Goal: Task Accomplishment & Management: Complete application form

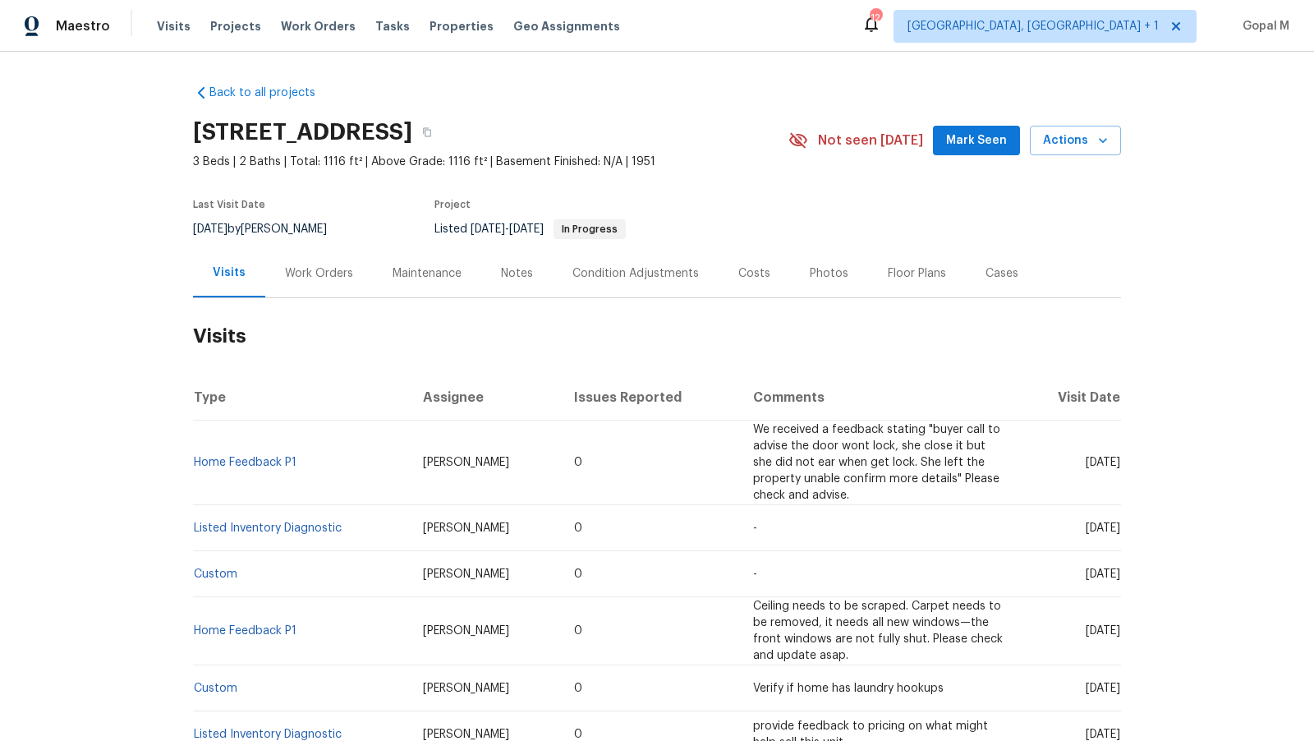
click at [307, 271] on div "Work Orders" at bounding box center [319, 273] width 68 height 16
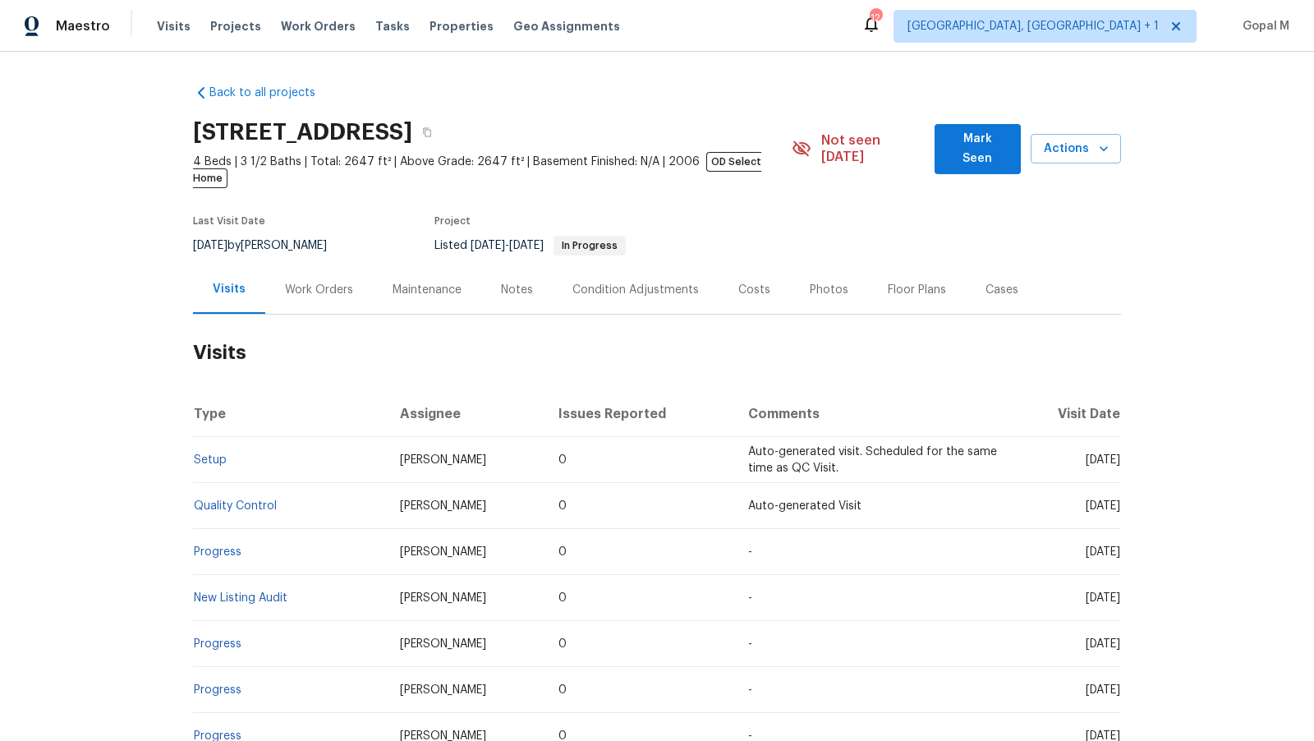
click at [315, 265] on div "Work Orders" at bounding box center [319, 289] width 108 height 48
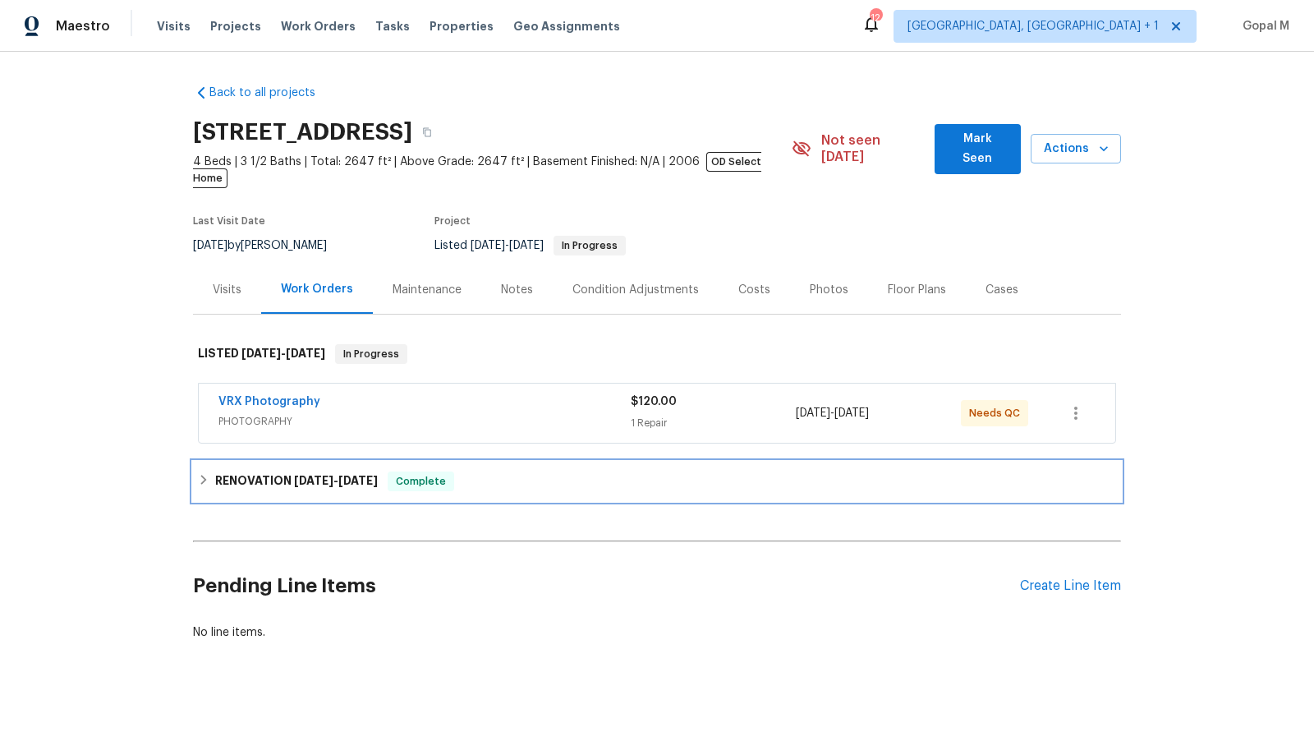
click at [559, 473] on div "RENOVATION 6/12/25 - 9/9/25 Complete" at bounding box center [657, 481] width 918 height 20
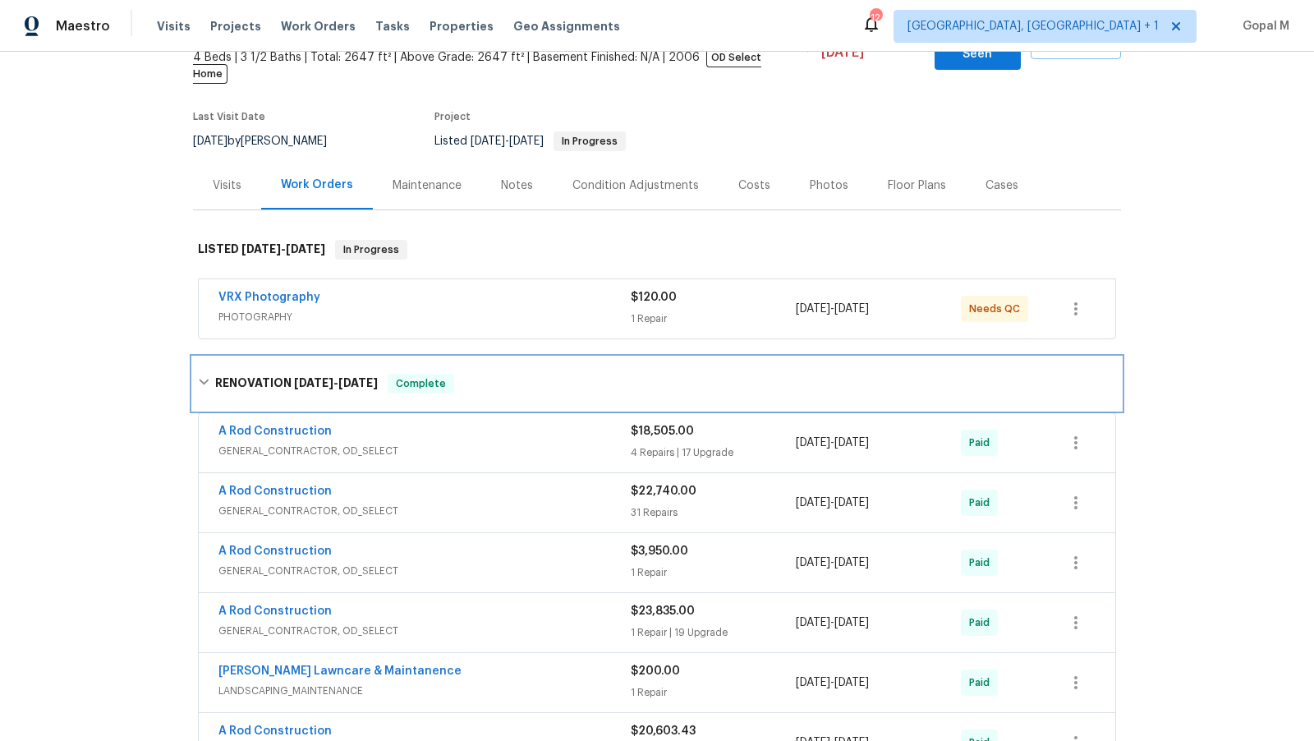
scroll to position [121, 0]
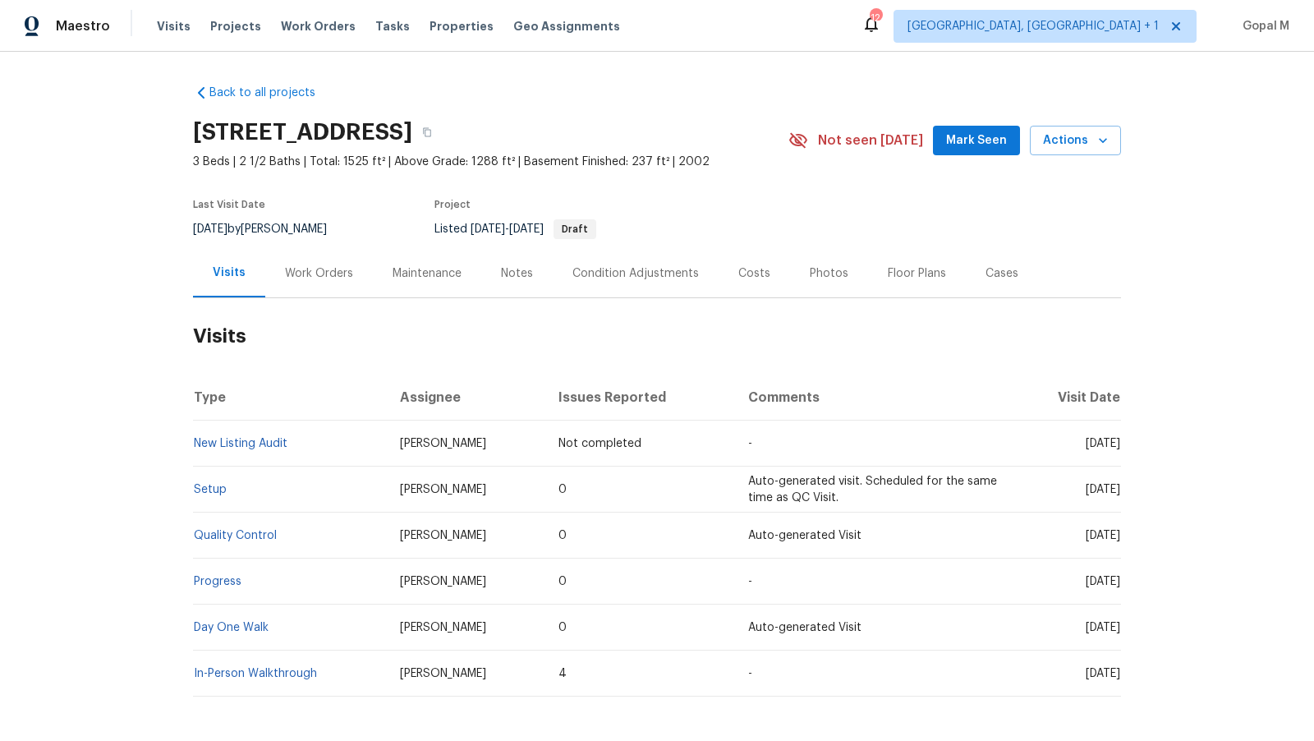
click at [312, 280] on div "Work Orders" at bounding box center [319, 273] width 68 height 16
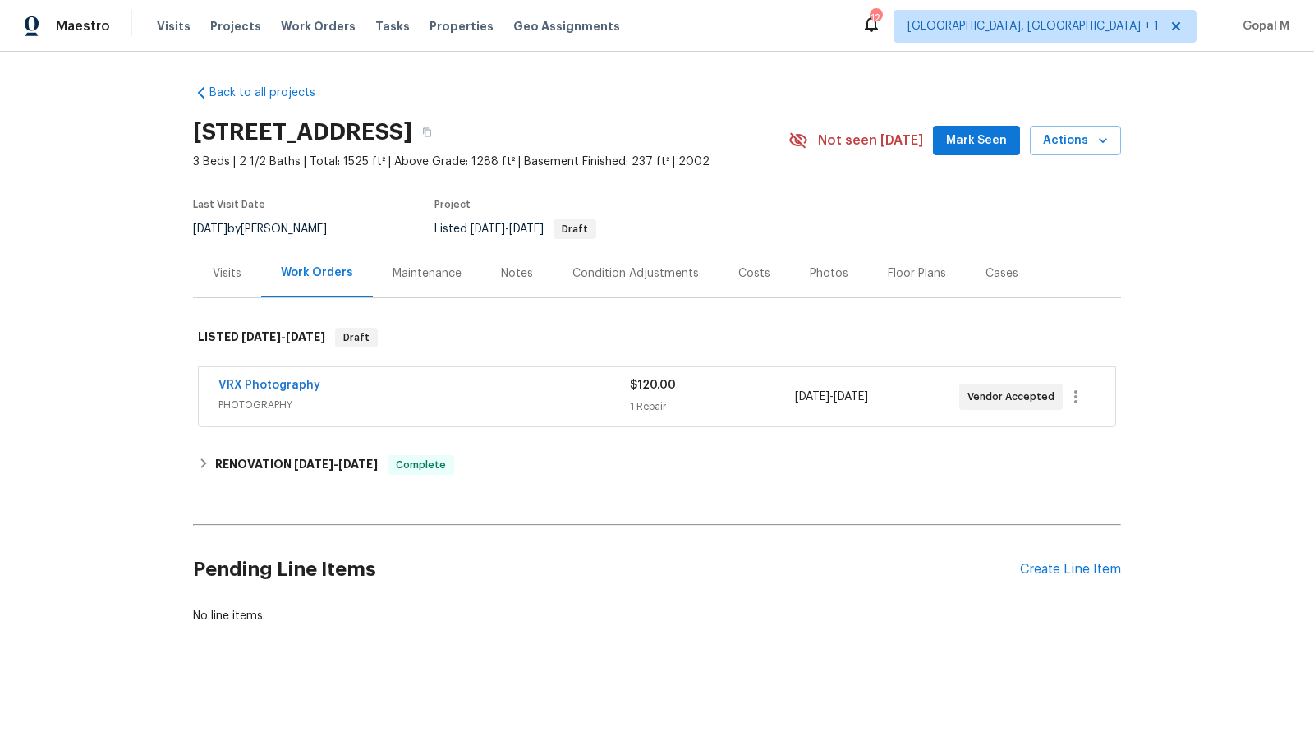
click at [236, 277] on div "Visits" at bounding box center [227, 273] width 29 height 16
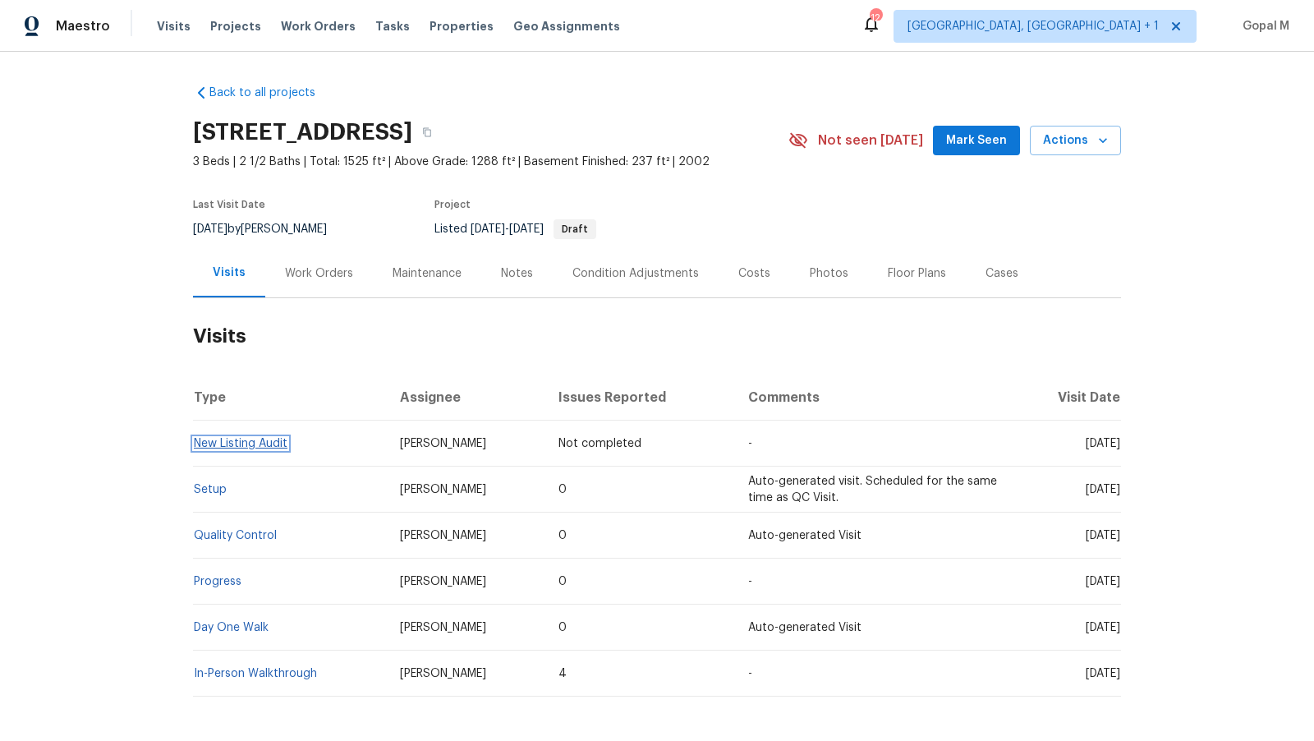
click at [241, 443] on link "New Listing Audit" at bounding box center [241, 443] width 94 height 11
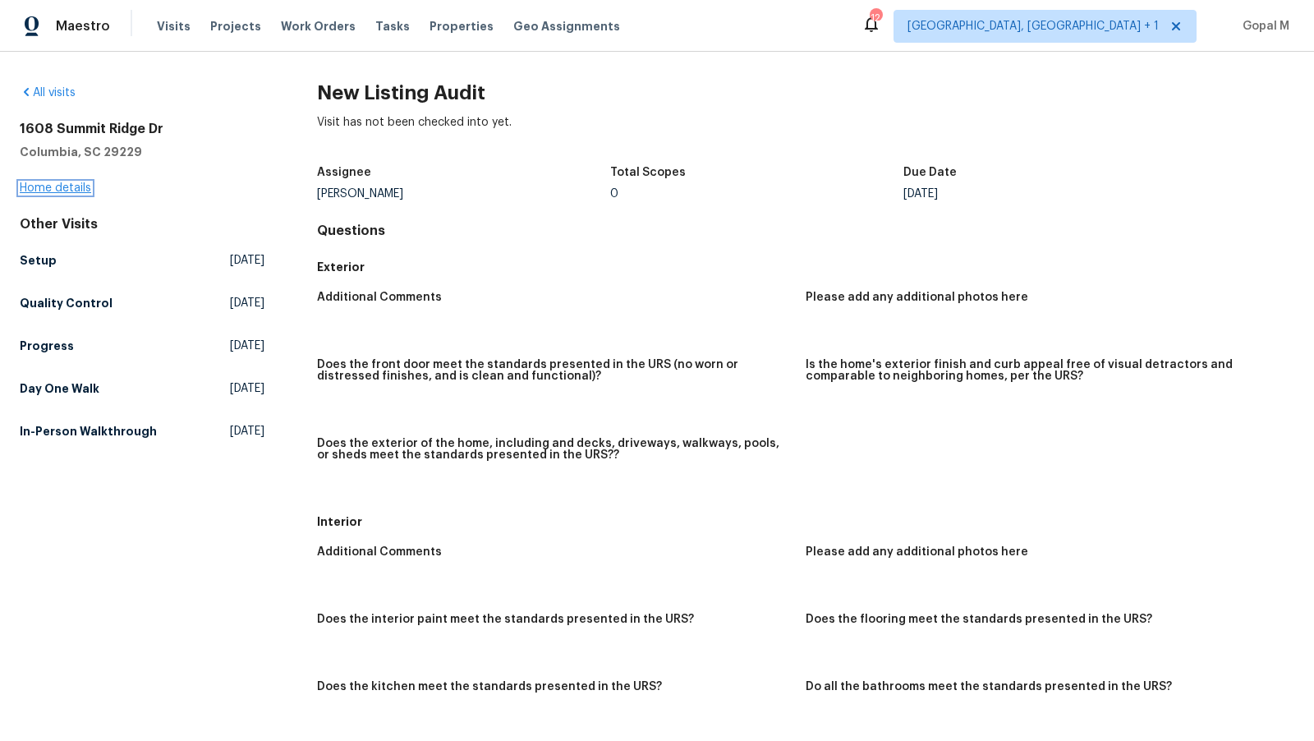
click at [80, 187] on link "Home details" at bounding box center [55, 187] width 71 height 11
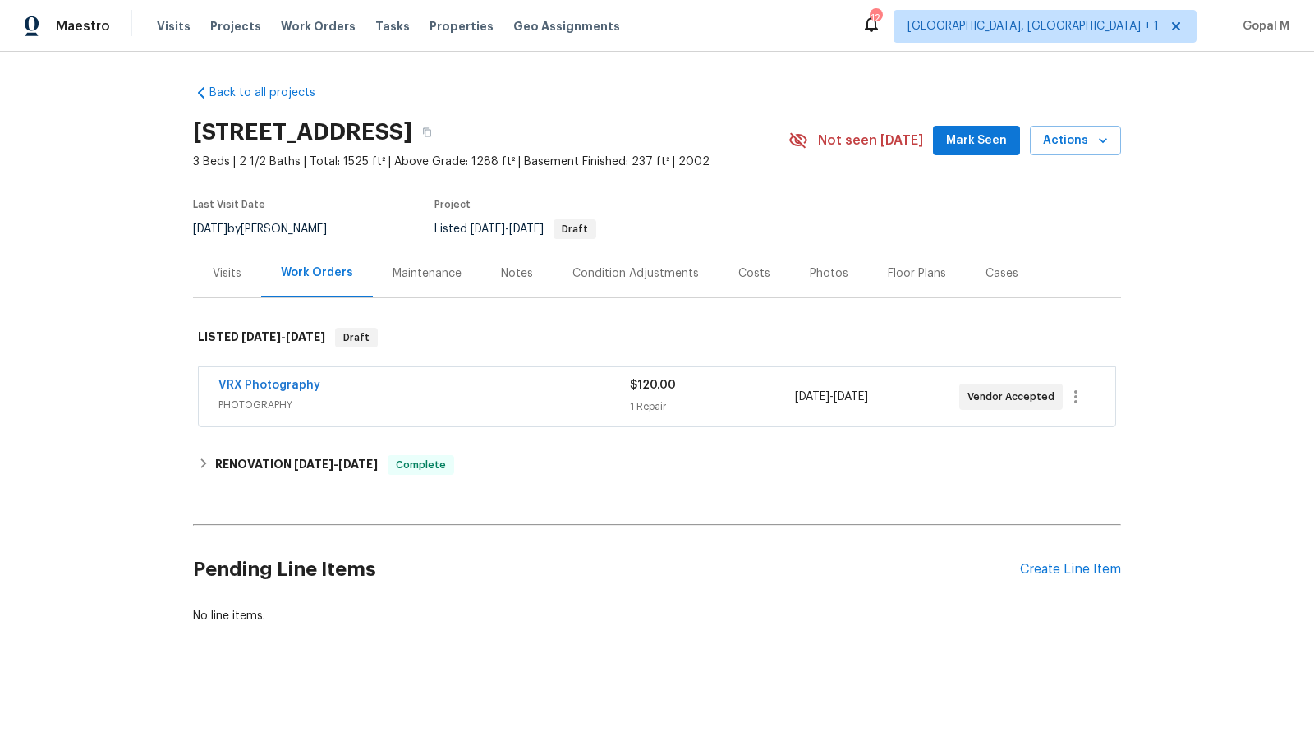
click at [756, 407] on div "1 Repair" at bounding box center [712, 406] width 164 height 16
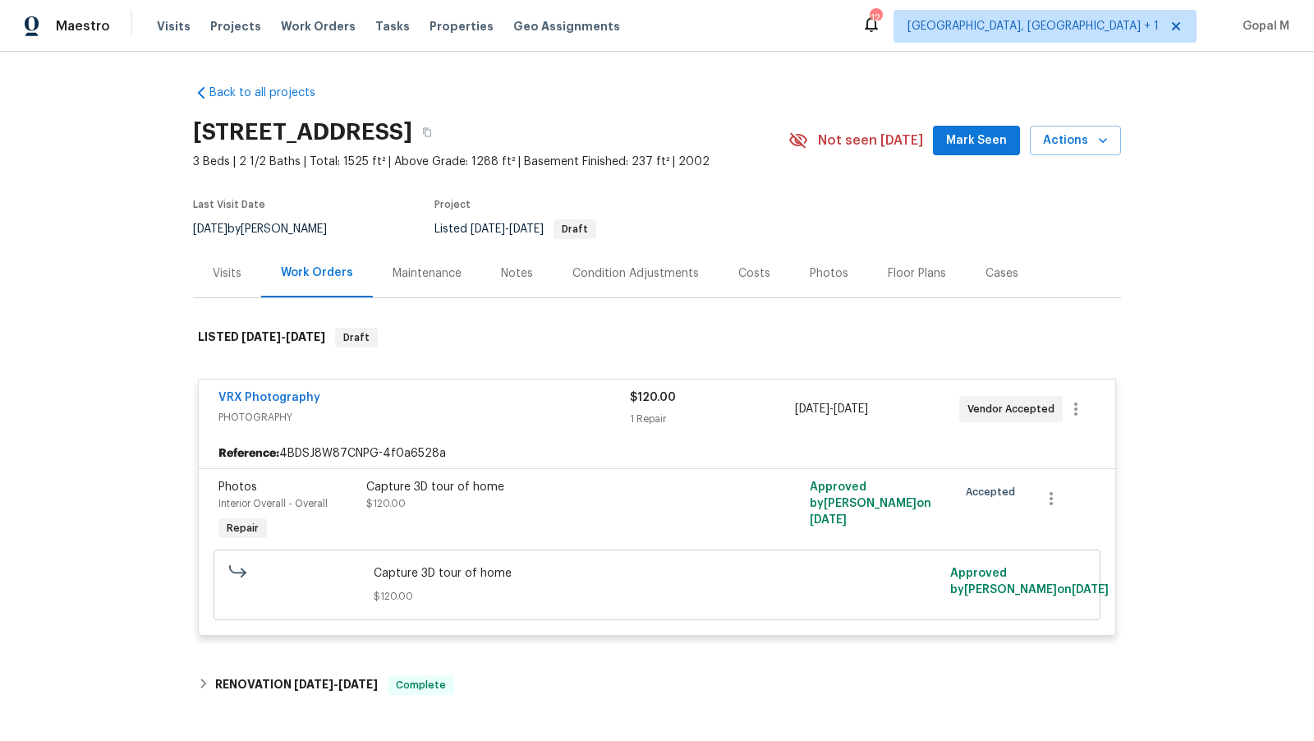
click at [737, 408] on div "$120.00 1 Repair" at bounding box center [712, 408] width 164 height 39
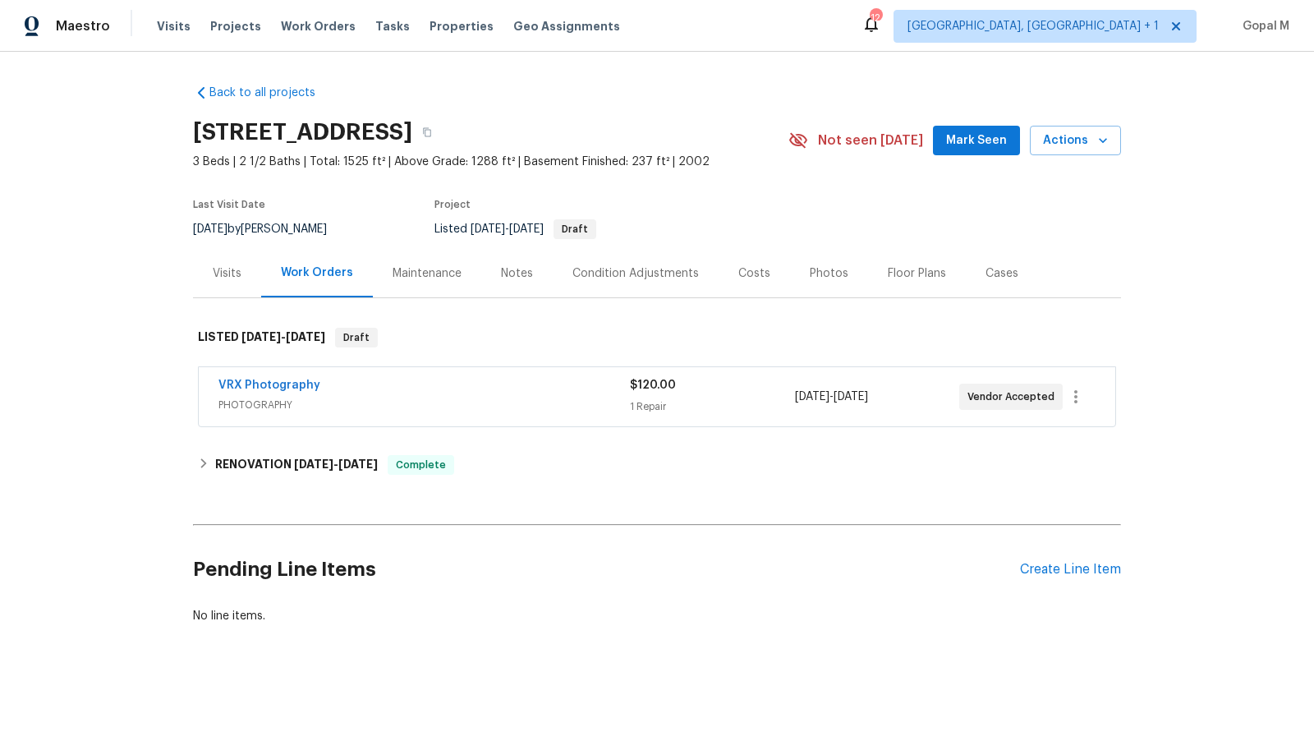
click at [681, 497] on div "Back to all projects 1608 Summit Ridge Dr, Columbia, SC 29229 3 Beds | 2 1/2 Ba…" at bounding box center [657, 354] width 928 height 566
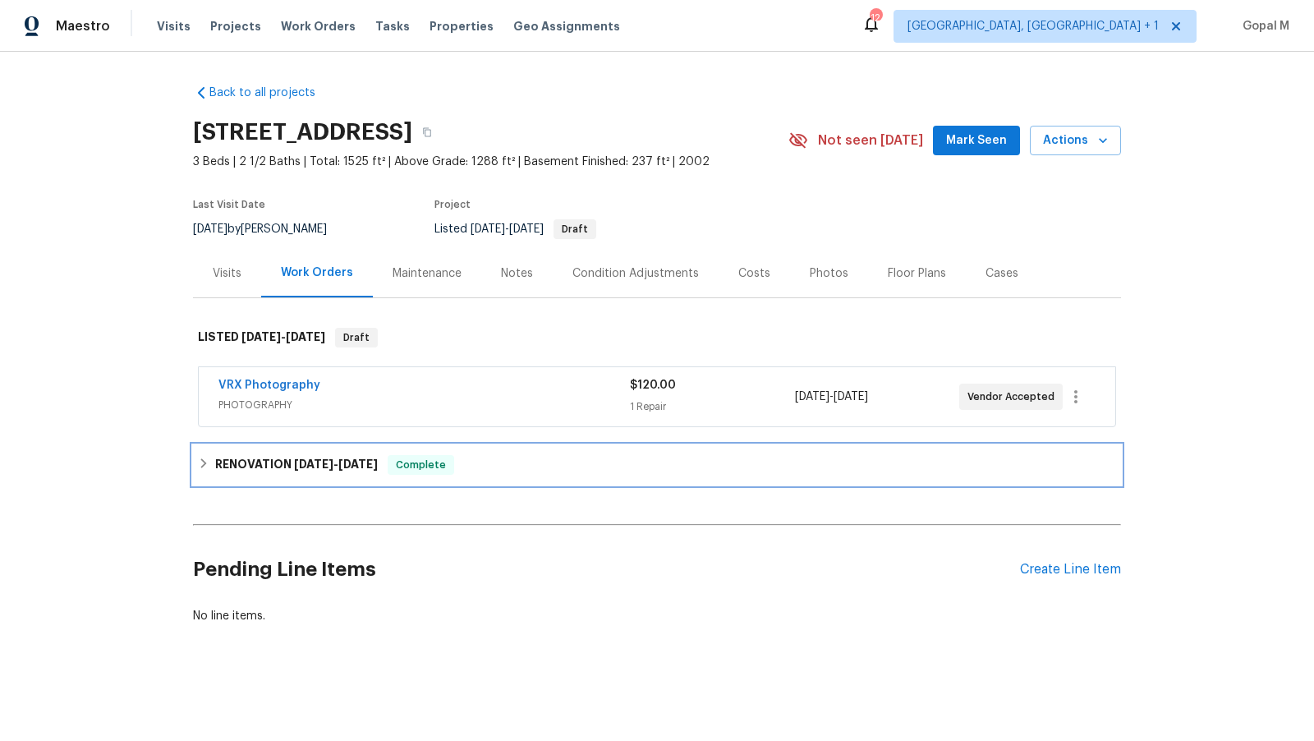
click at [680, 457] on div "RENOVATION 9/2/25 - 9/12/25 Complete" at bounding box center [657, 465] width 918 height 20
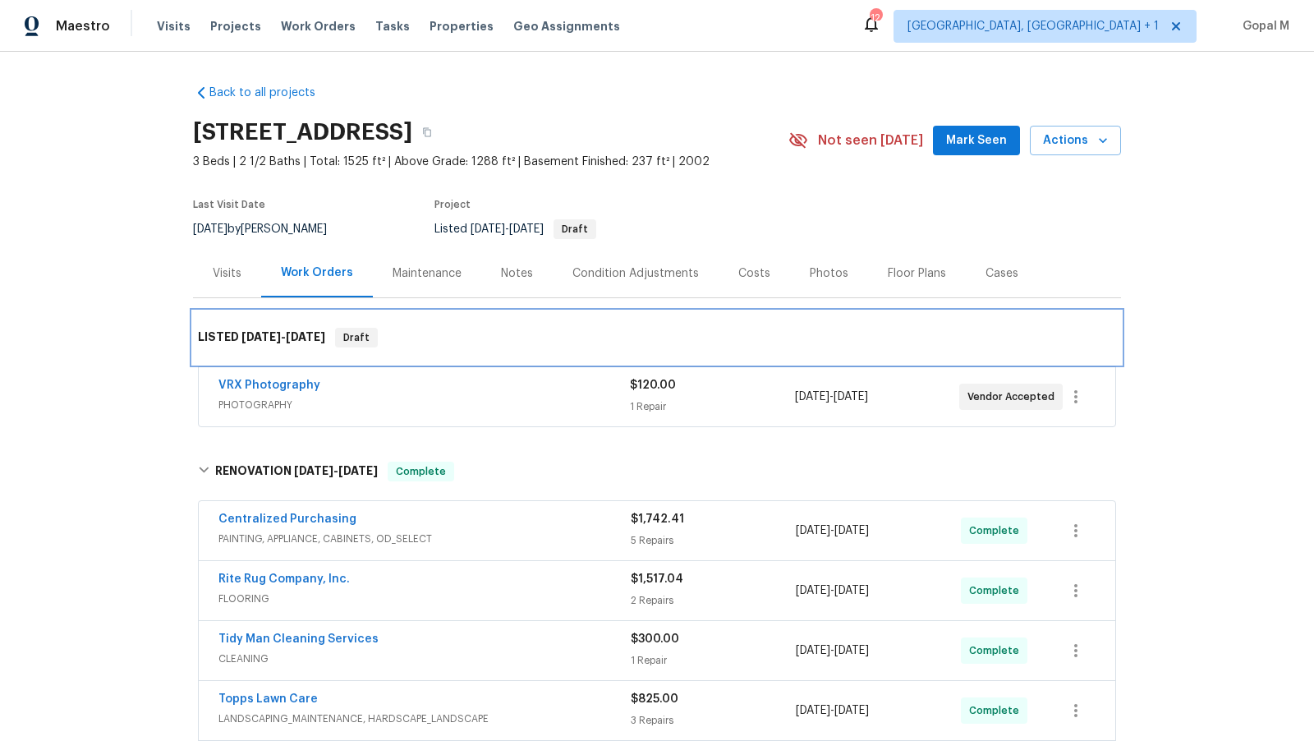
click at [721, 328] on div "LISTED 9/13/25 - 9/15/25 Draft" at bounding box center [657, 338] width 918 height 20
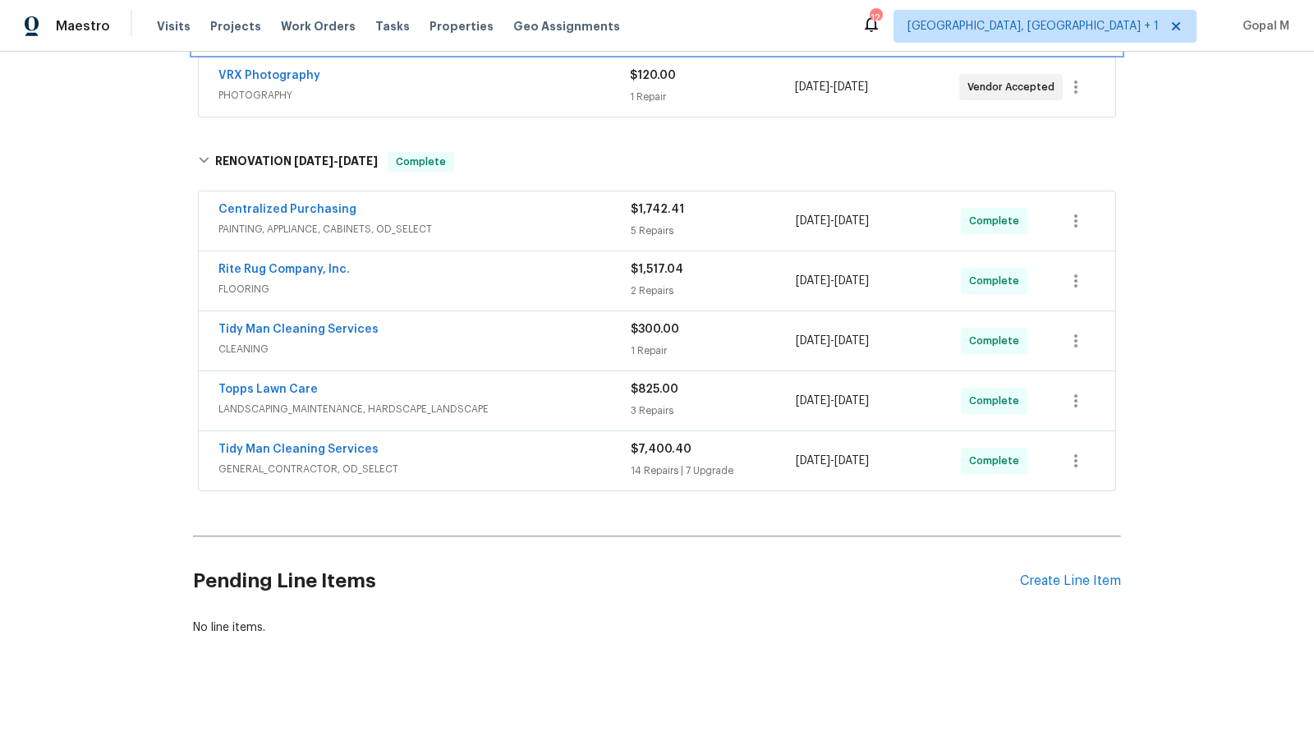
scroll to position [45, 0]
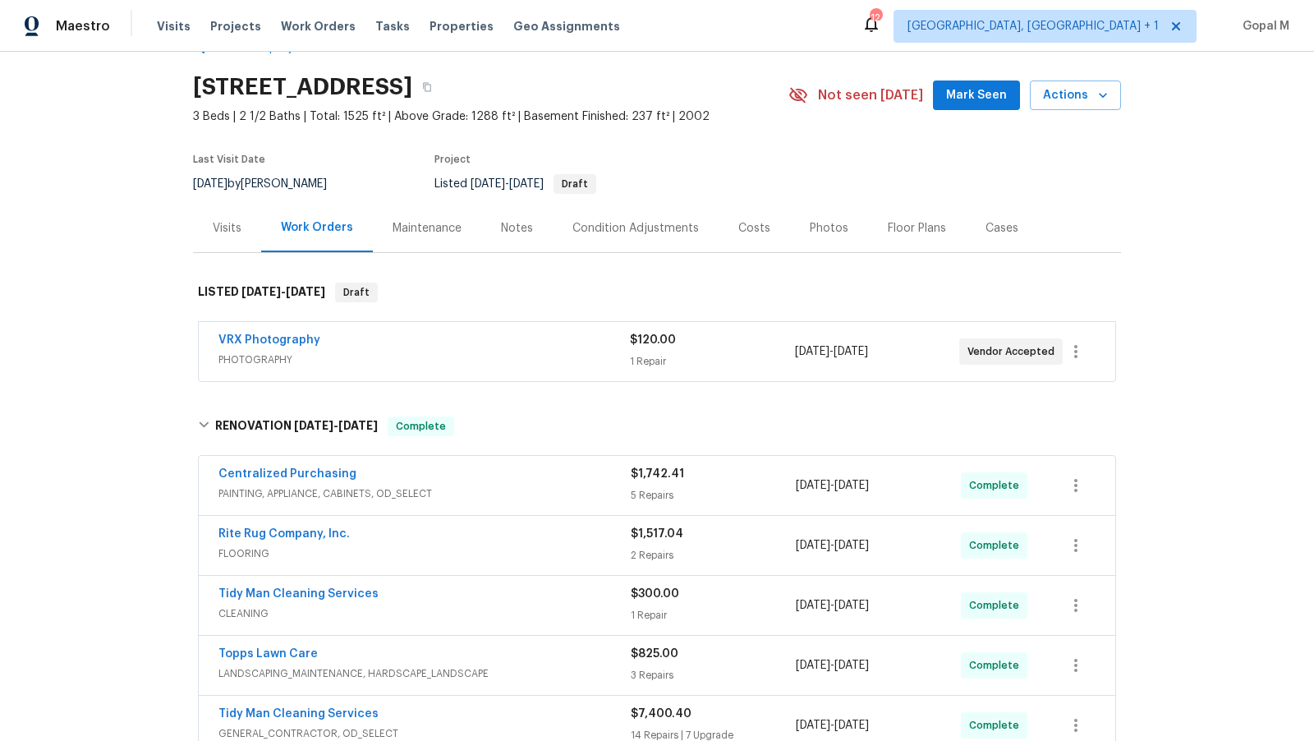
click at [730, 483] on div "$1,742.41 5 Repairs" at bounding box center [713, 485] width 165 height 39
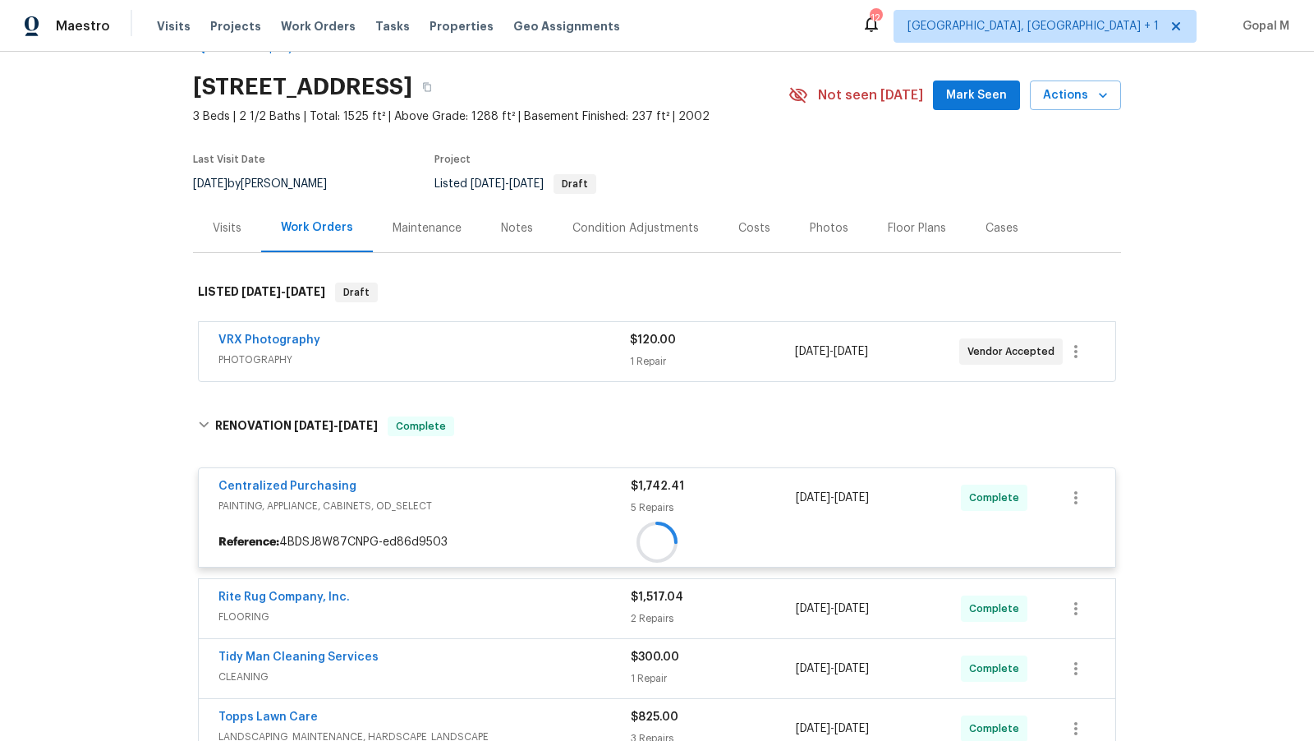
scroll to position [152, 0]
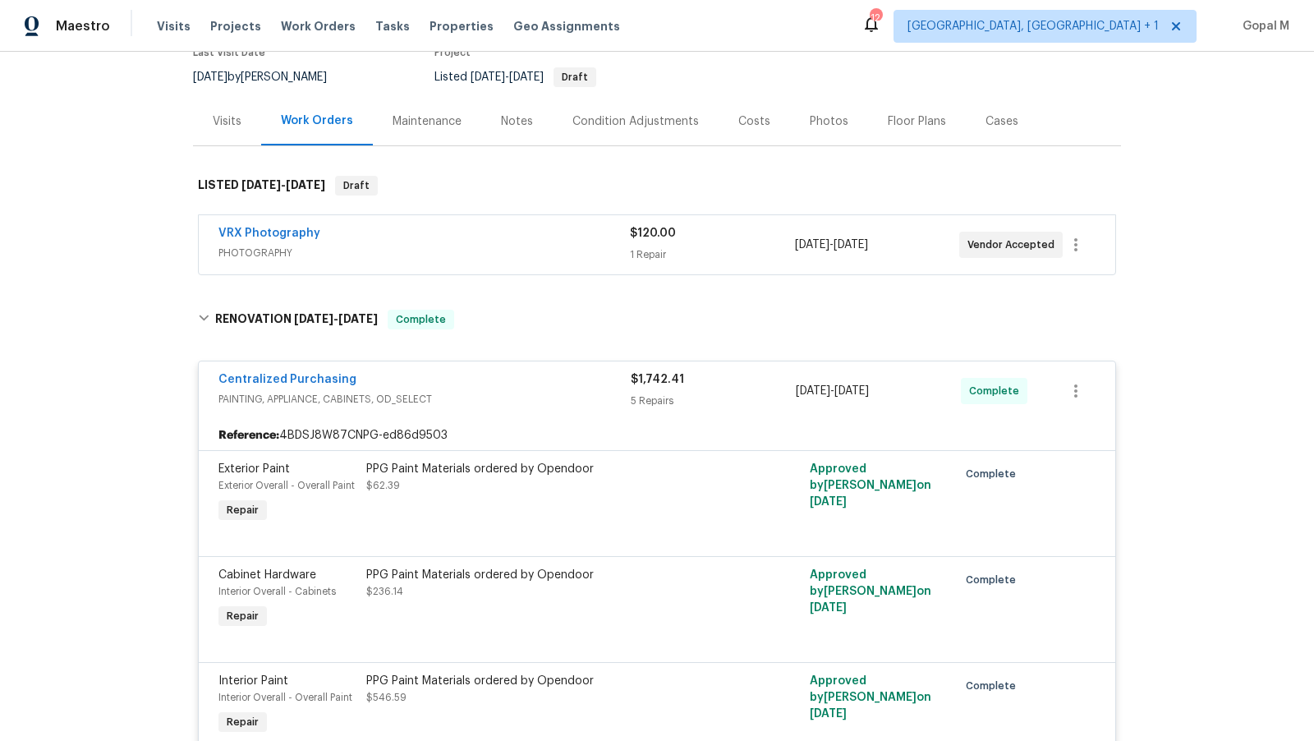
click at [1000, 114] on div "Cases" at bounding box center [1002, 121] width 33 height 16
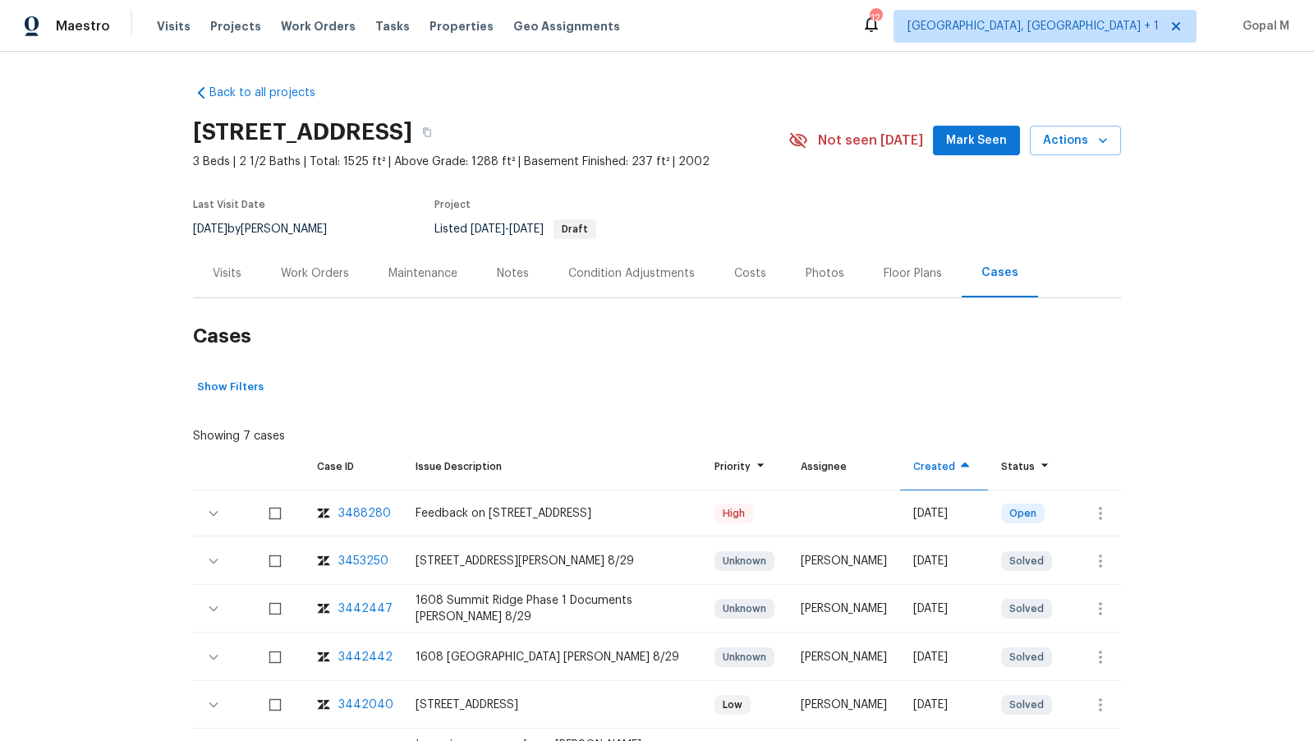
scroll to position [76, 0]
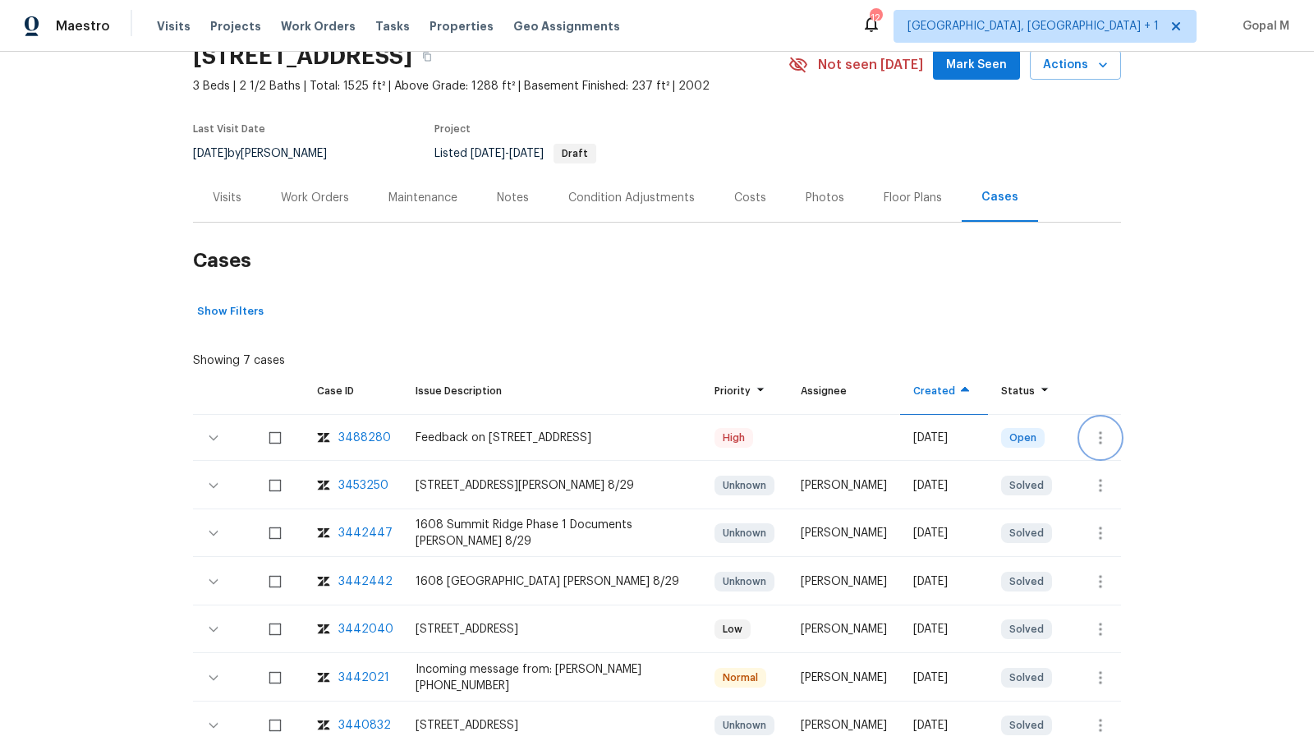
click at [1098, 423] on button "button" at bounding box center [1100, 437] width 39 height 39
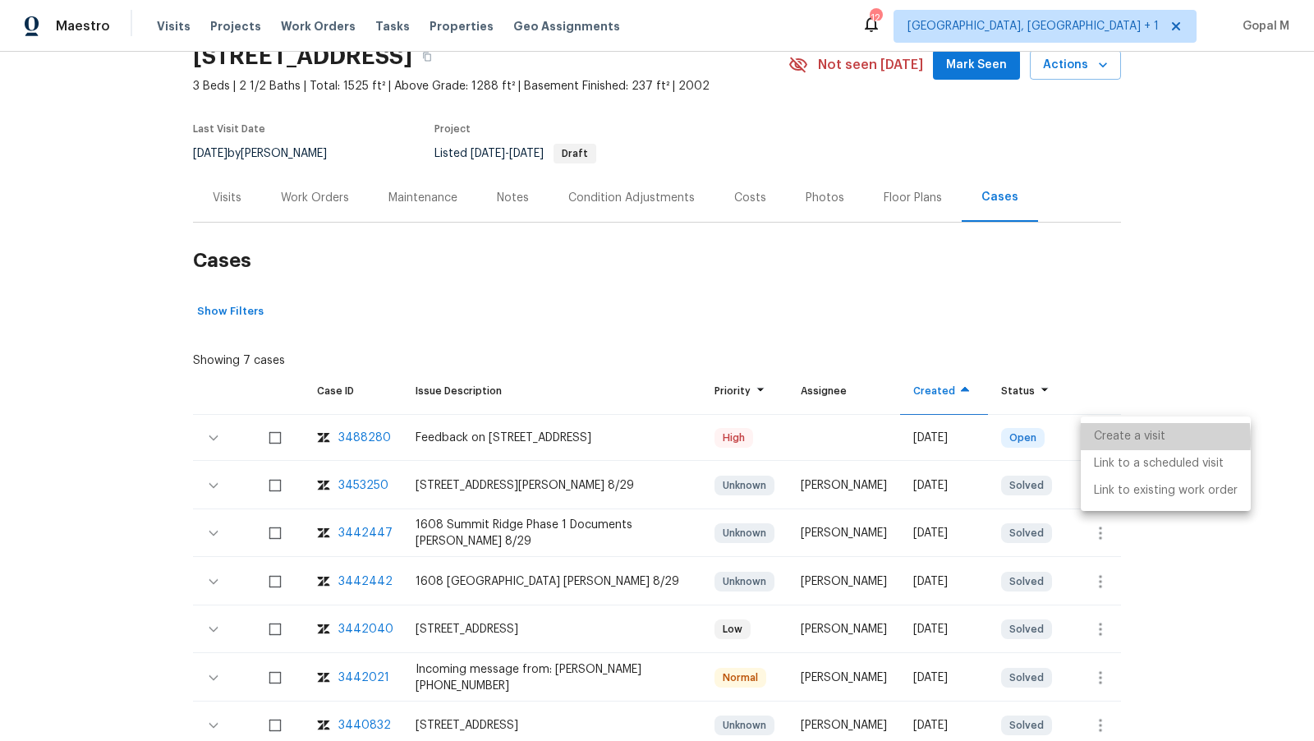
click at [1101, 440] on li "Create a visit" at bounding box center [1166, 436] width 170 height 27
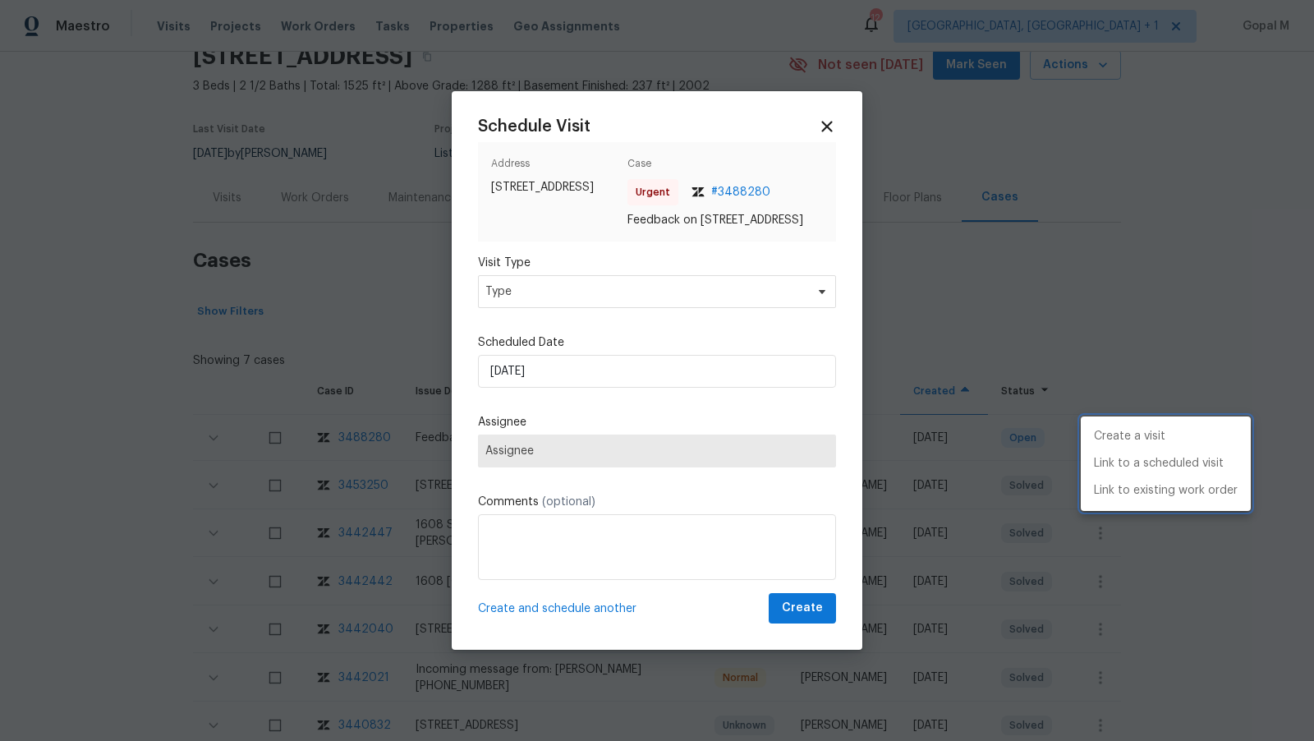
click at [677, 297] on div at bounding box center [657, 370] width 1314 height 741
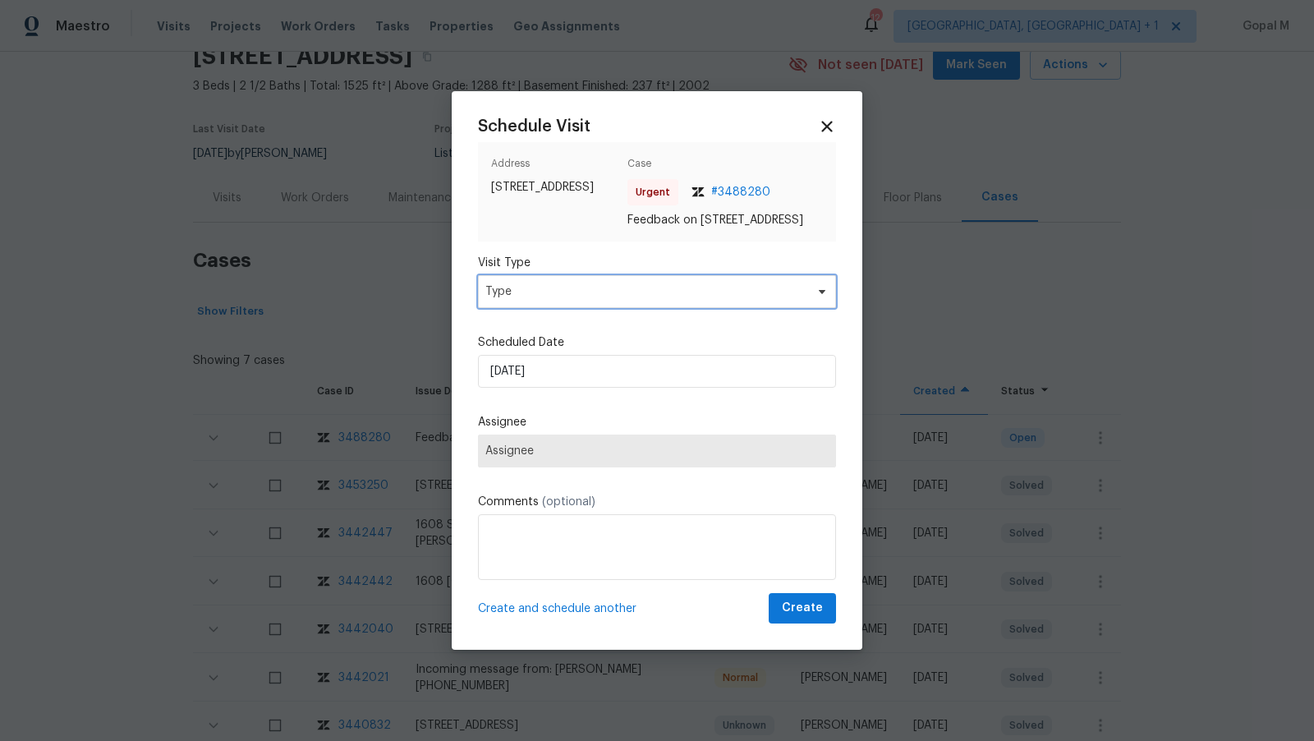
click at [677, 297] on span "Type" at bounding box center [645, 291] width 320 height 16
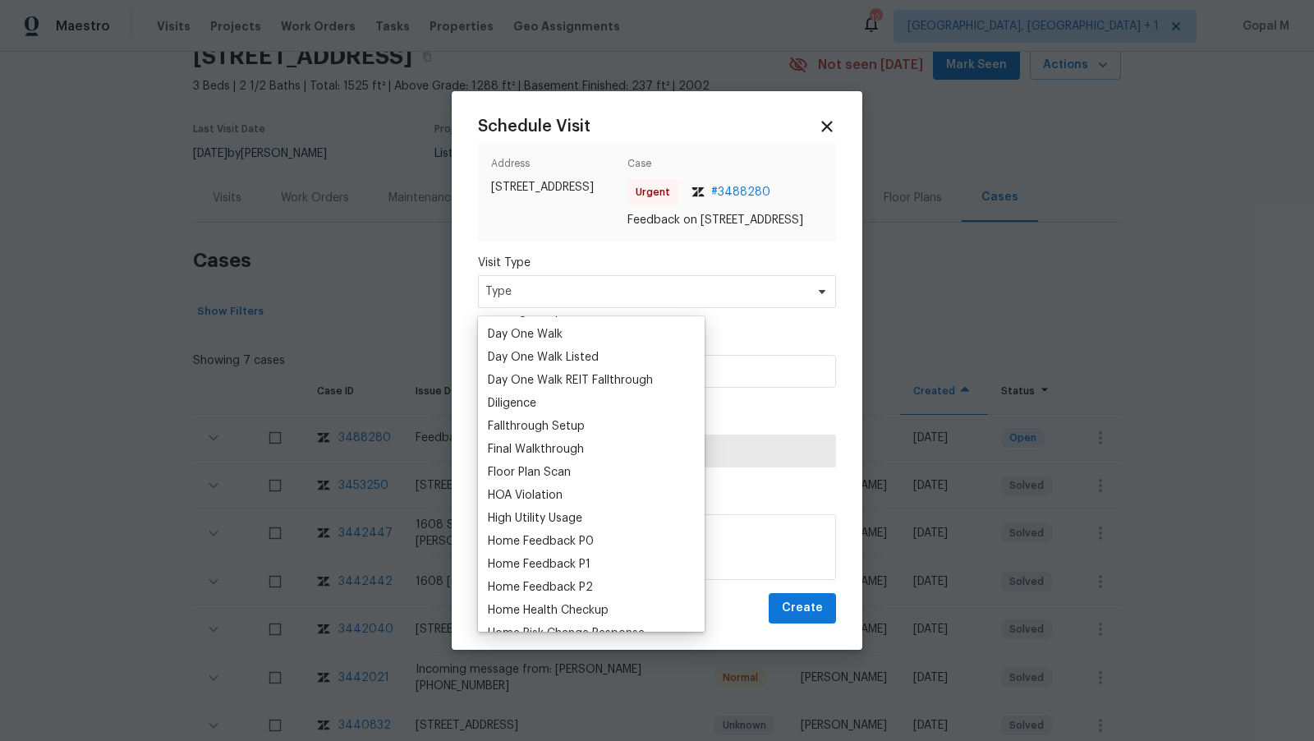
scroll to position [326, 0]
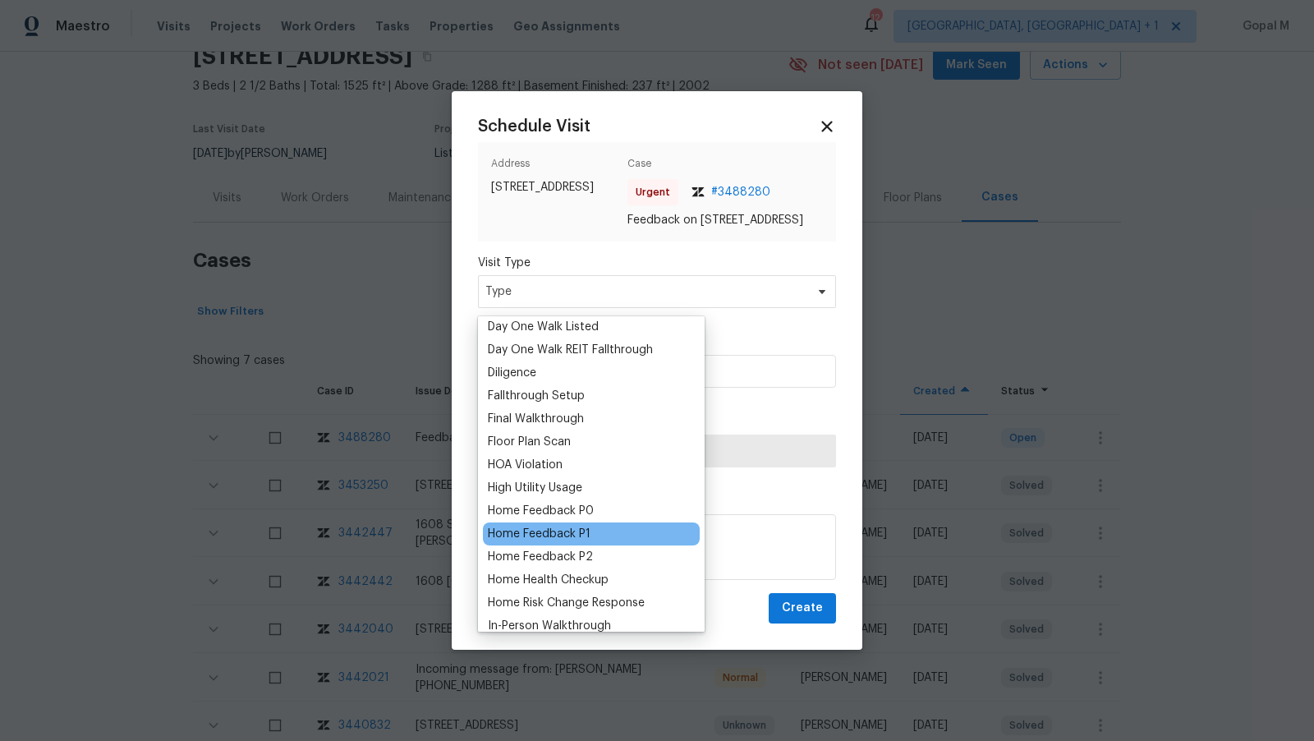
click at [577, 531] on div "Home Feedback P1" at bounding box center [539, 534] width 103 height 16
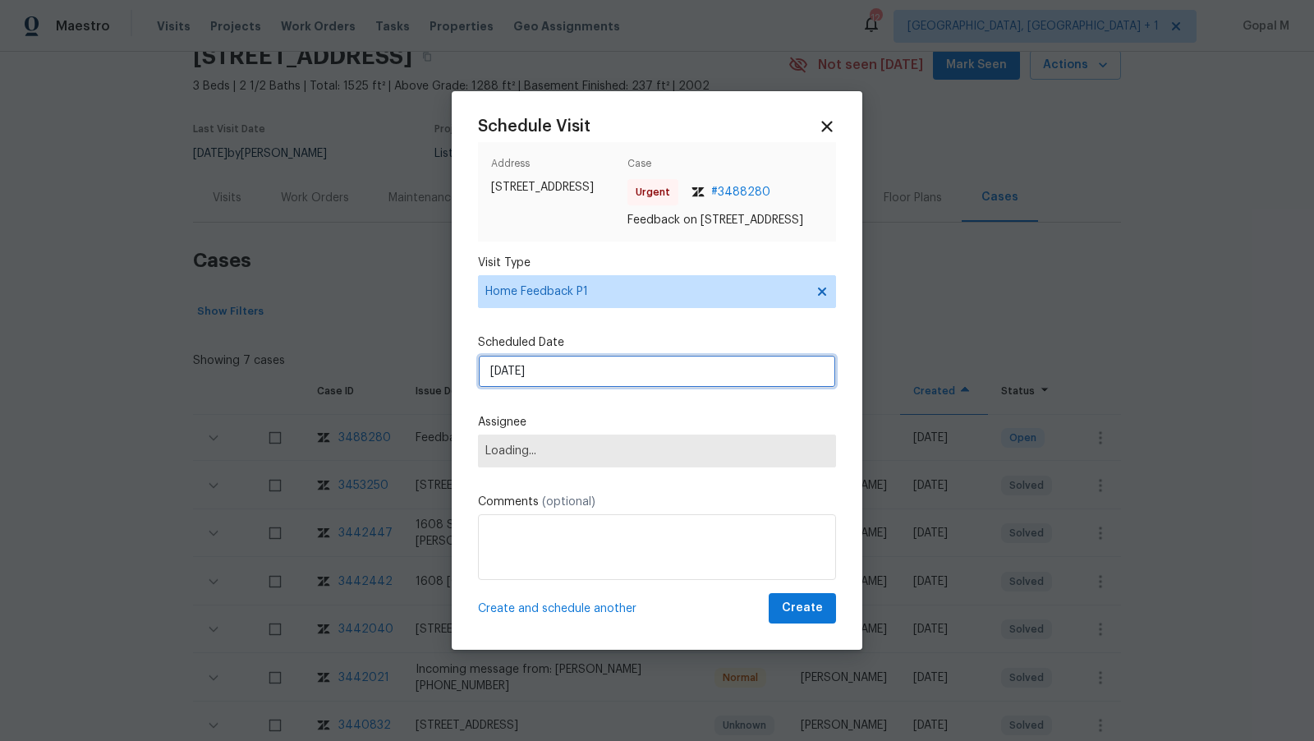
click at [608, 376] on input "14/09/2025" at bounding box center [657, 371] width 358 height 33
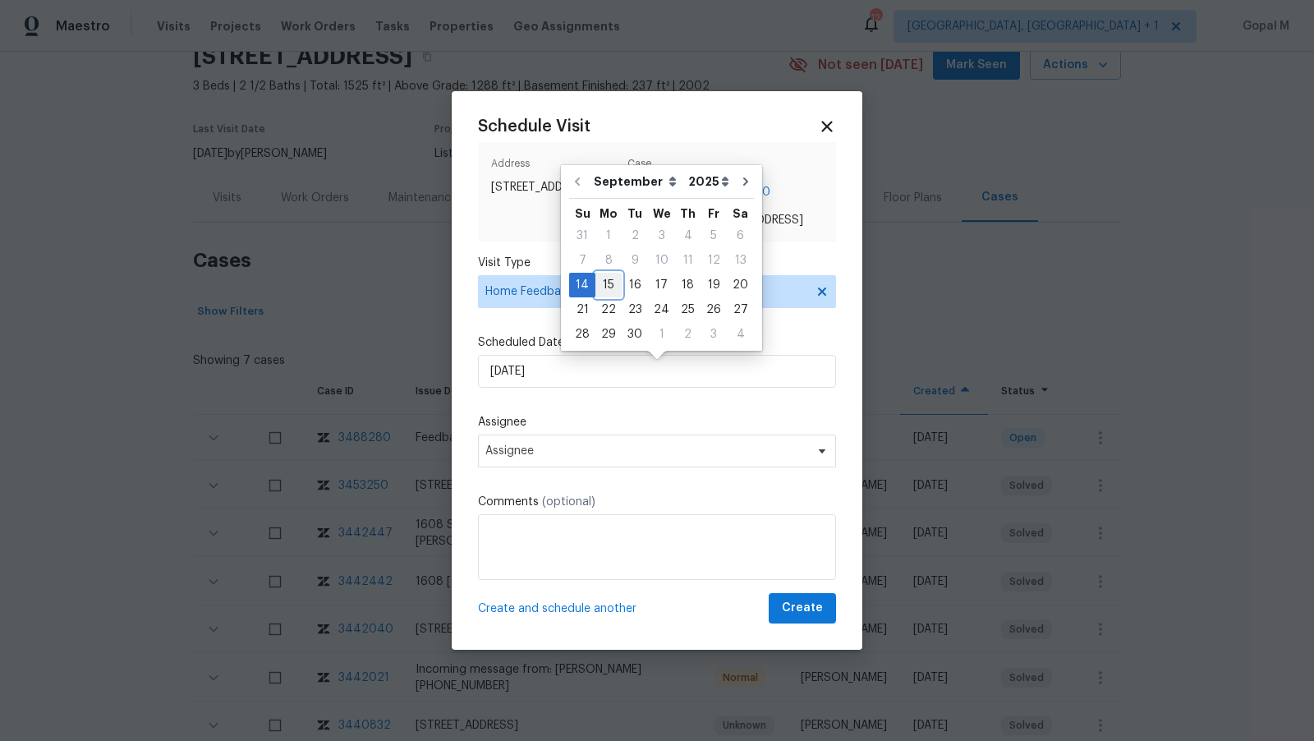
click at [612, 282] on div "15" at bounding box center [609, 285] width 26 height 23
type input "15/09/2025"
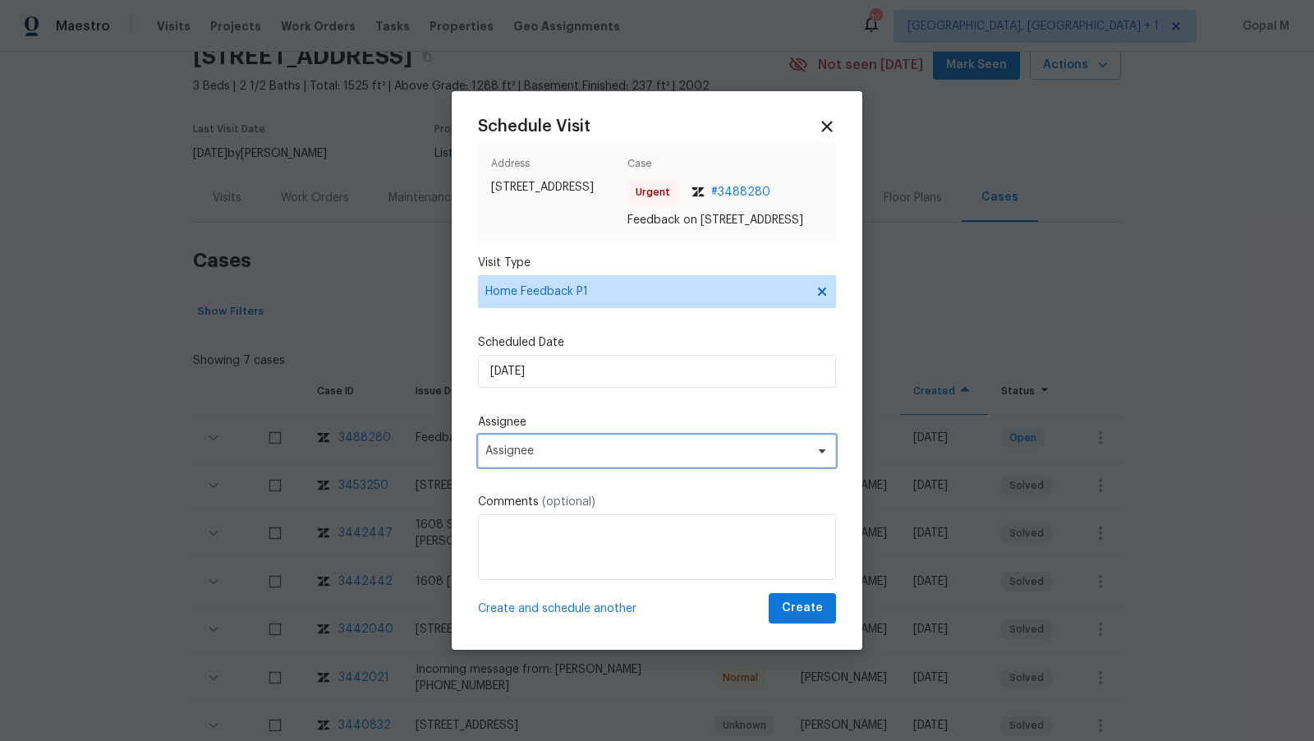
click at [609, 456] on span "Assignee" at bounding box center [646, 450] width 322 height 13
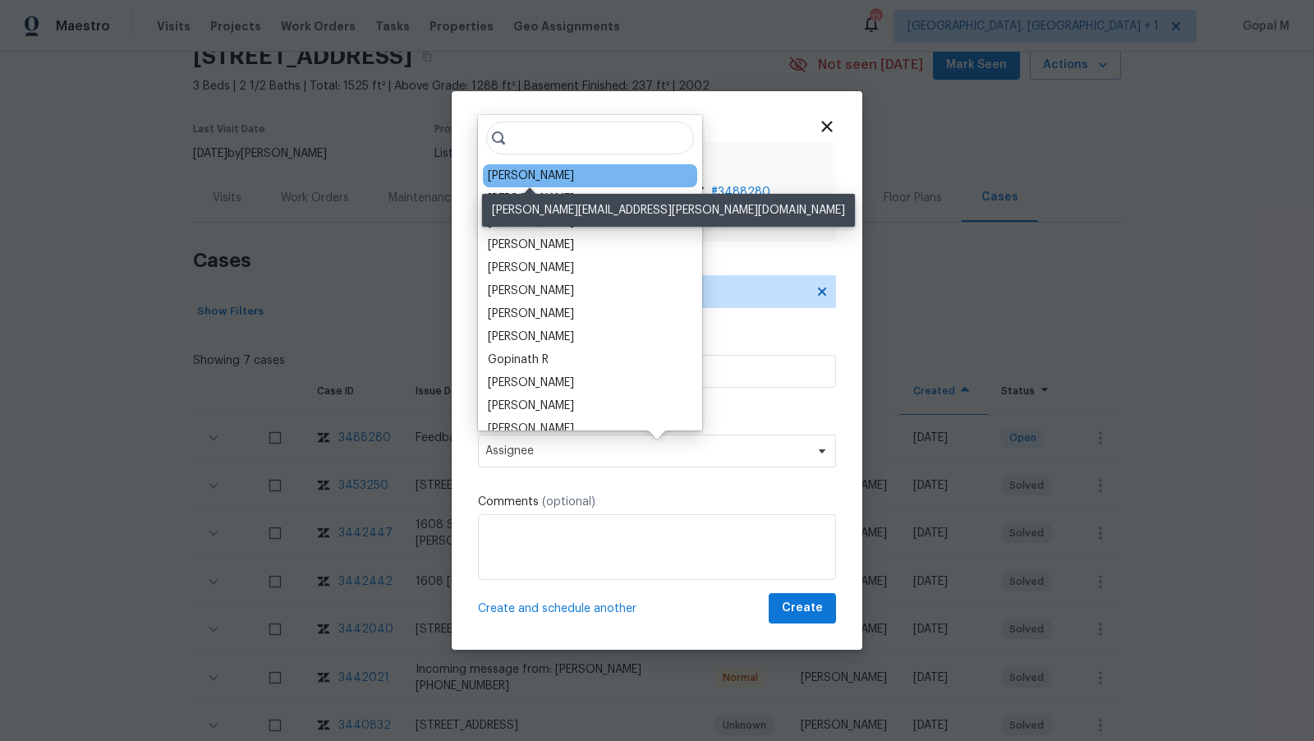
click at [543, 173] on div "Ryan Middleton" at bounding box center [531, 176] width 86 height 16
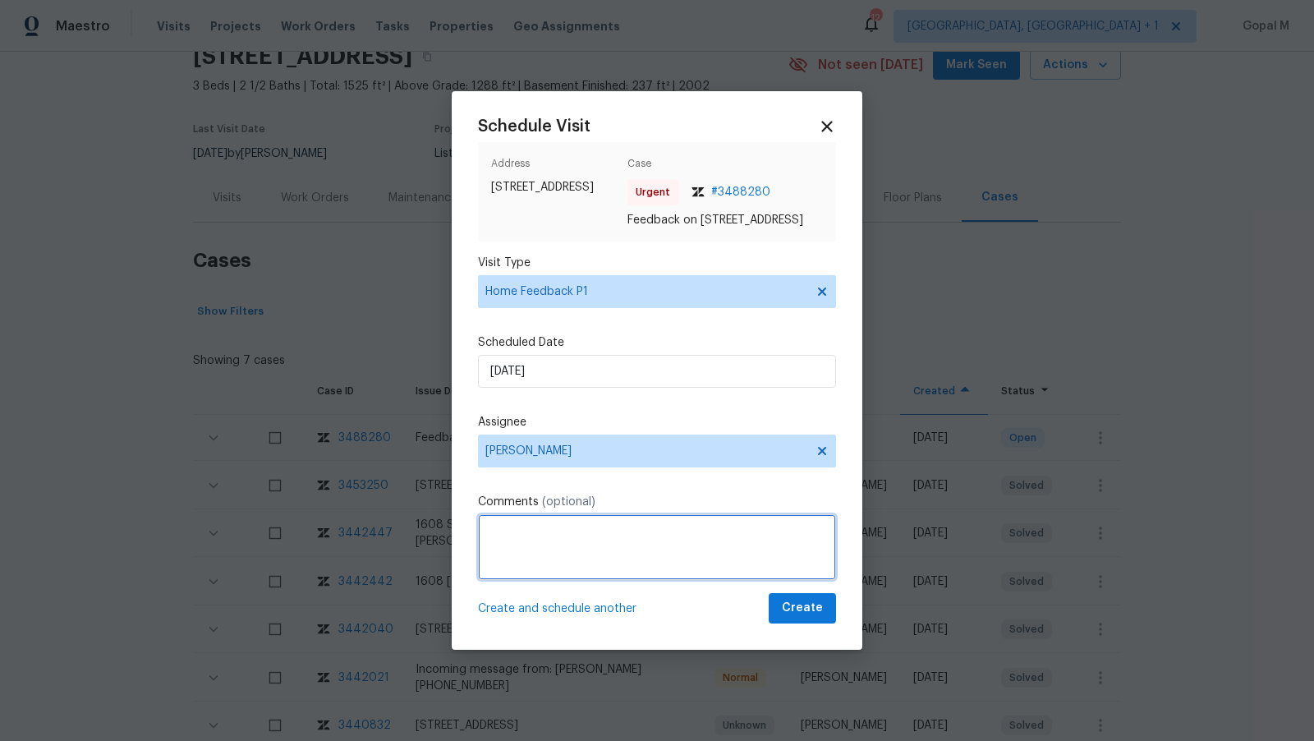
click at [546, 550] on textarea at bounding box center [657, 547] width 358 height 66
paste textarea "The keys are stuck in the property"
type textarea "The keys are not working. The keys are stuck in the property. Please address th…"
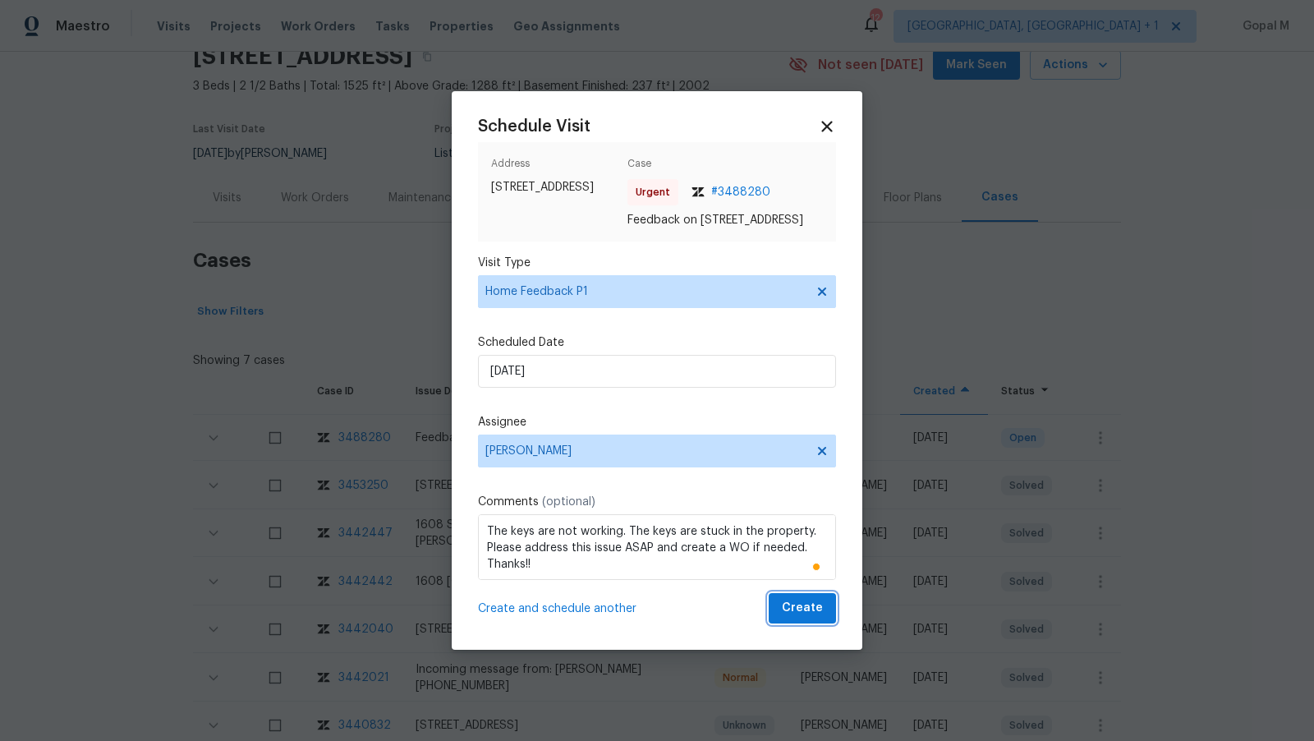
click at [781, 615] on button "Create" at bounding box center [802, 608] width 67 height 30
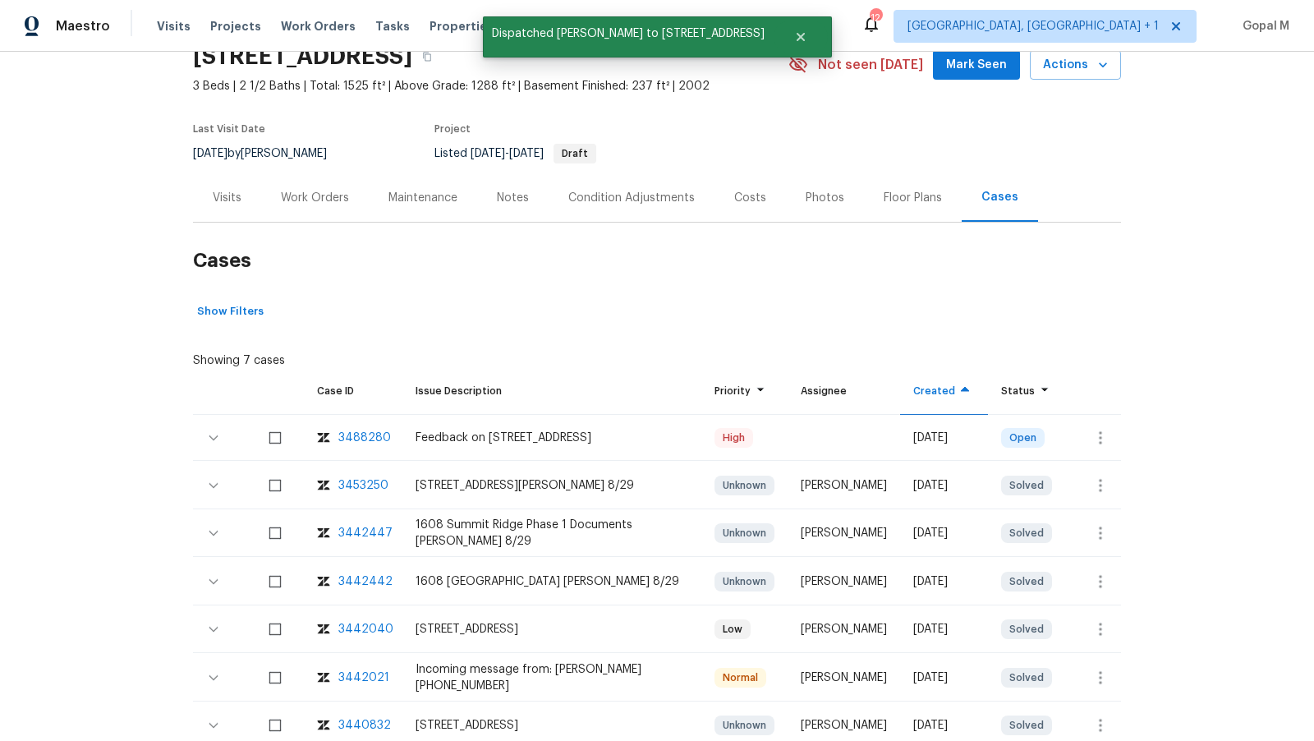
click at [227, 205] on div "Visits" at bounding box center [227, 198] width 29 height 16
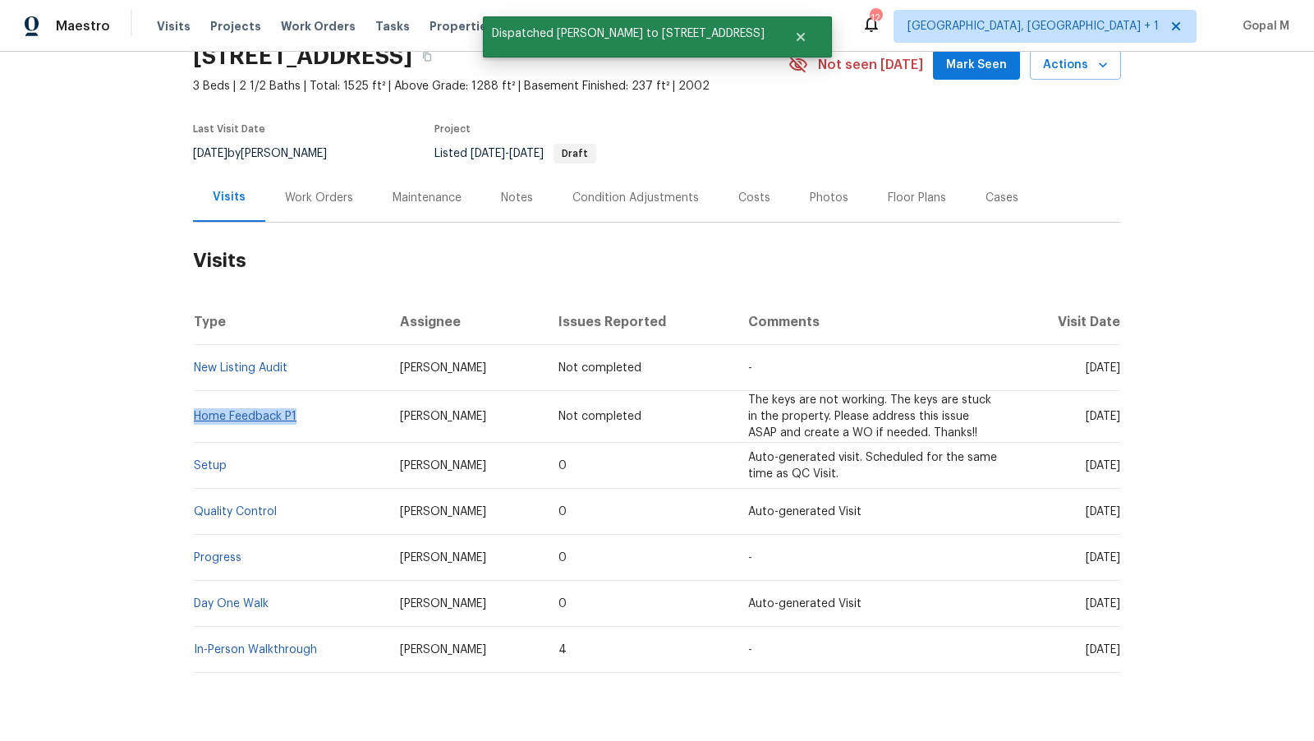
drag, startPoint x: 302, startPoint y: 417, endPoint x: 194, endPoint y: 412, distance: 108.6
click at [194, 412] on td "Home Feedback P1" at bounding box center [290, 417] width 194 height 52
copy link "Home Feedback P1"
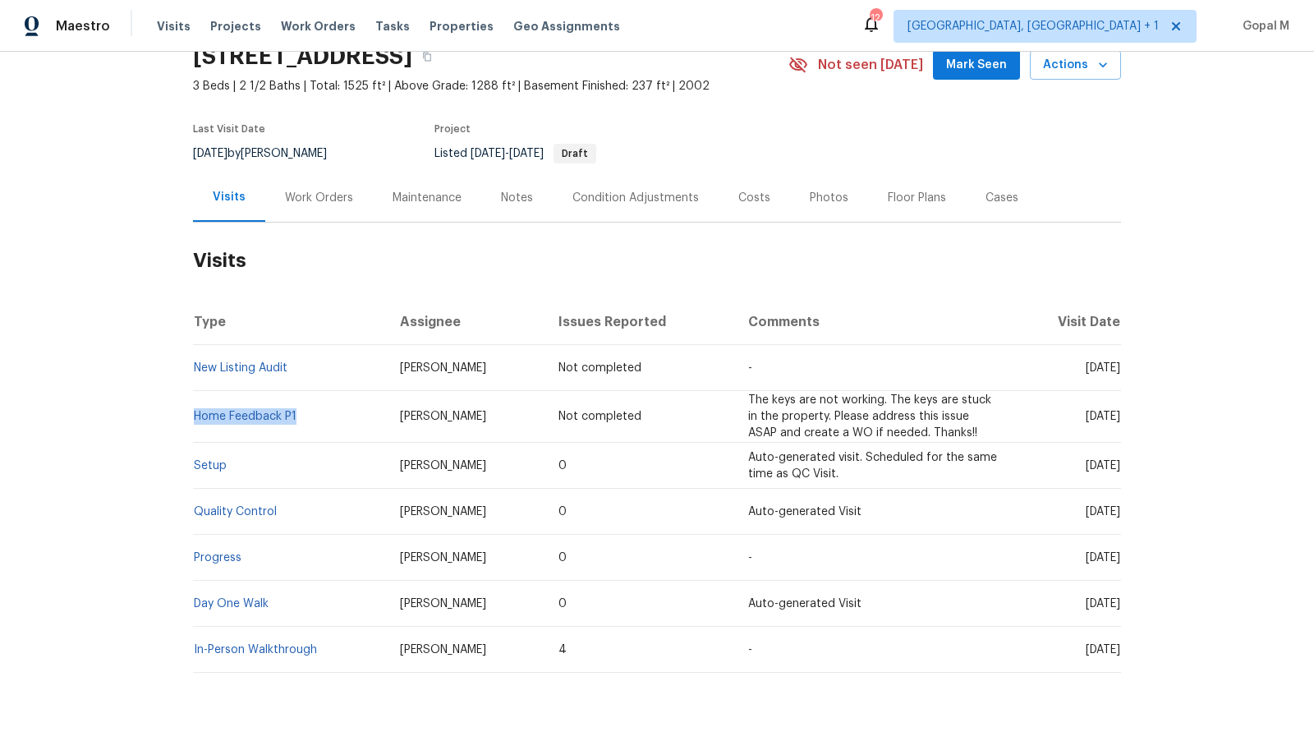
drag, startPoint x: 246, startPoint y: 153, endPoint x: 193, endPoint y: 149, distance: 53.5
click at [193, 149] on div "9/12/2025 by Ryan Middleton" at bounding box center [270, 154] width 154 height 20
copy span "9/12/2025"
click at [312, 201] on div "Work Orders" at bounding box center [319, 198] width 68 height 16
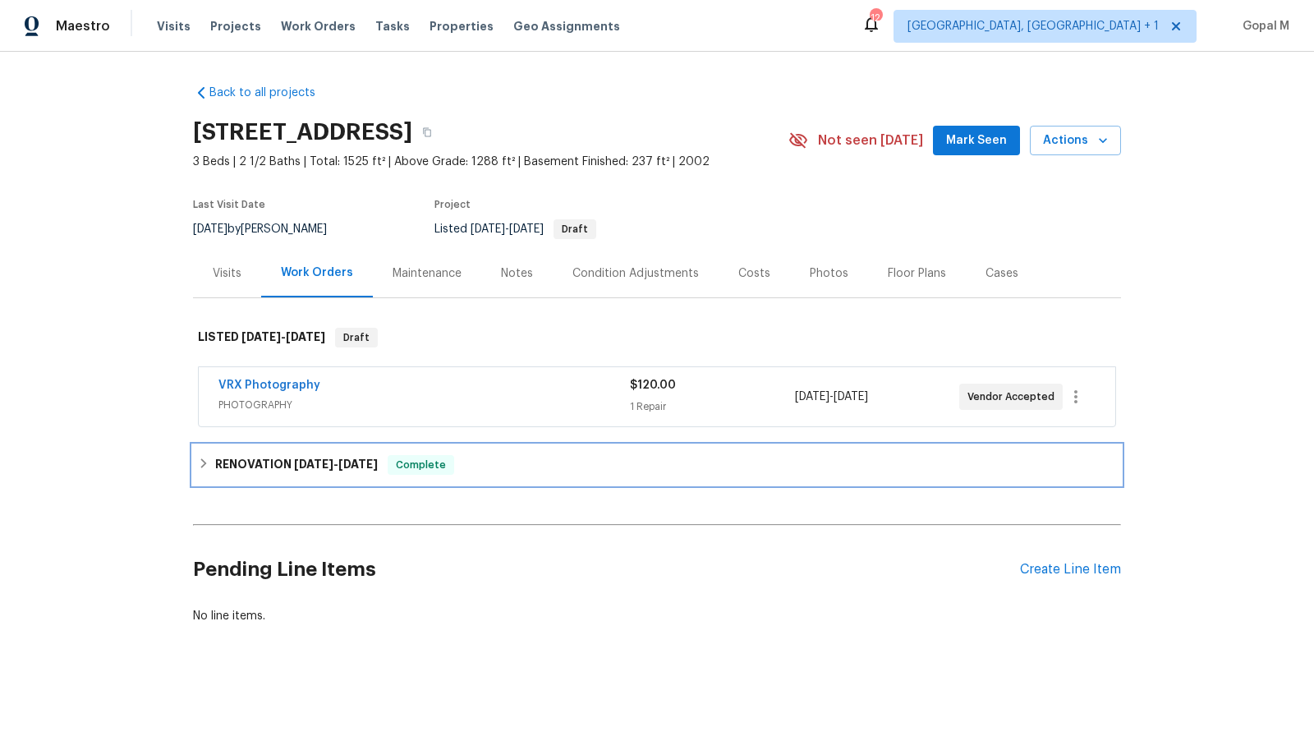
click at [711, 448] on div "RENOVATION 9/2/25 - 9/12/25 Complete" at bounding box center [657, 464] width 928 height 39
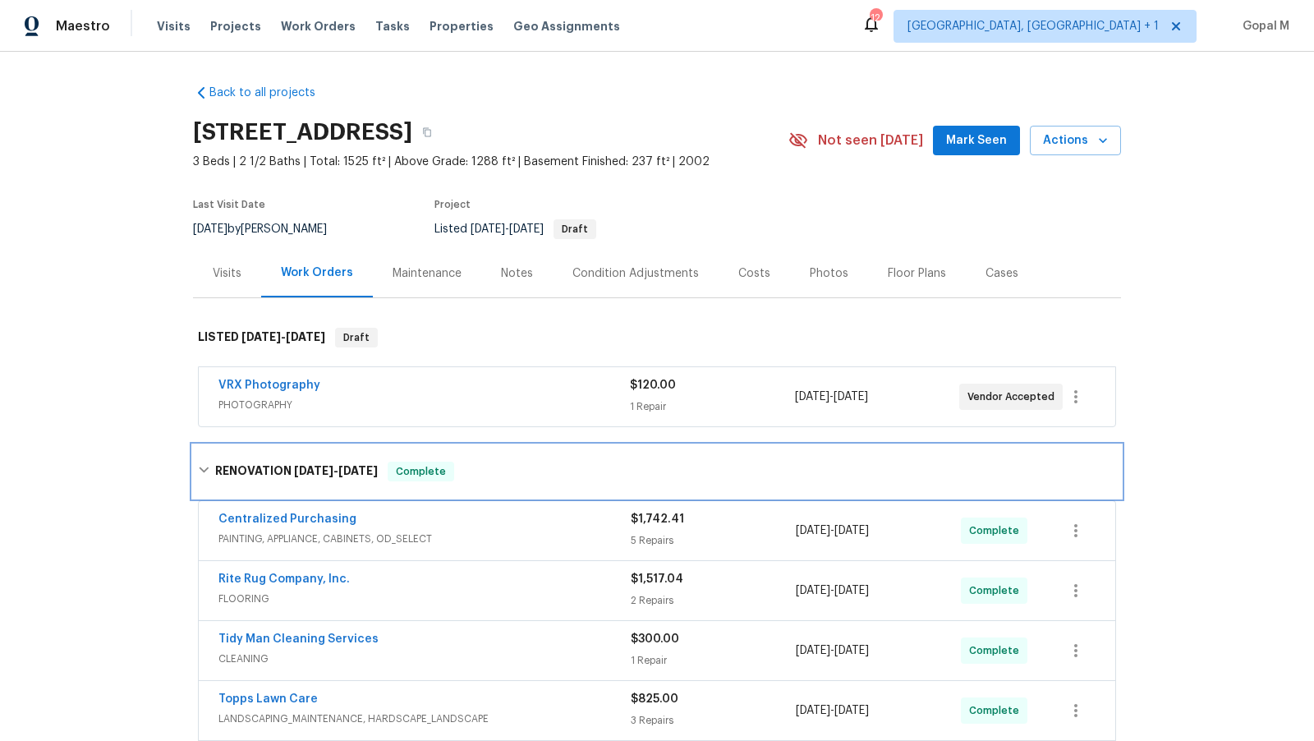
scroll to position [131, 0]
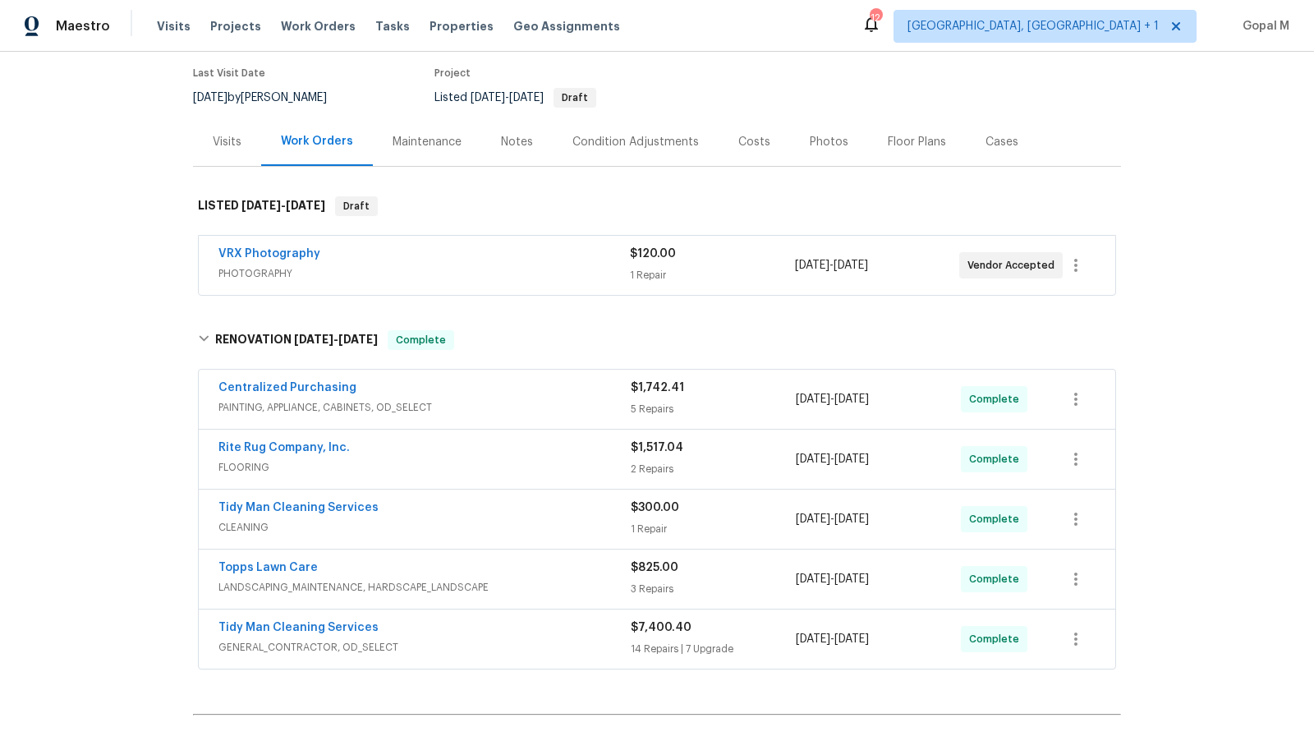
drag, startPoint x: 909, startPoint y: 399, endPoint x: 797, endPoint y: 399, distance: 112.5
click at [797, 399] on div "9/4/2025 - 9/4/2025" at bounding box center [878, 398] width 165 height 39
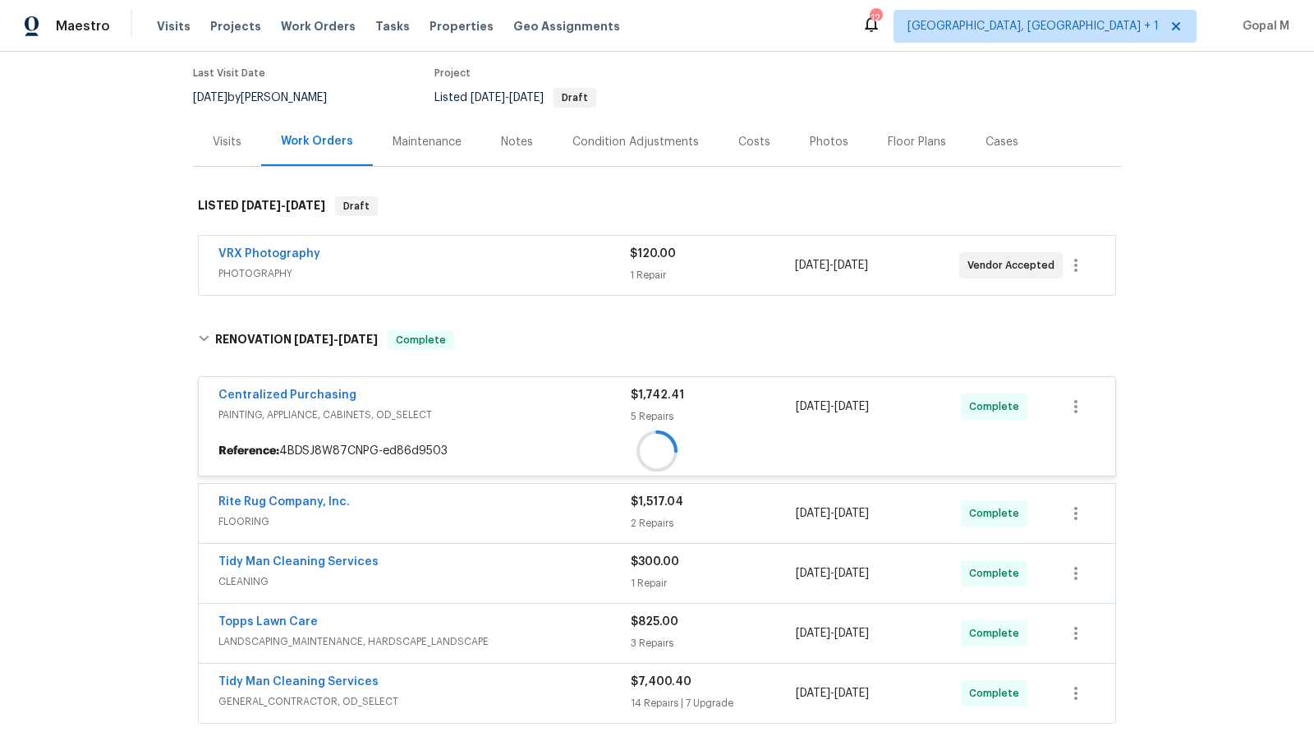
copy span "9/4/2025 - 9/4/2025"
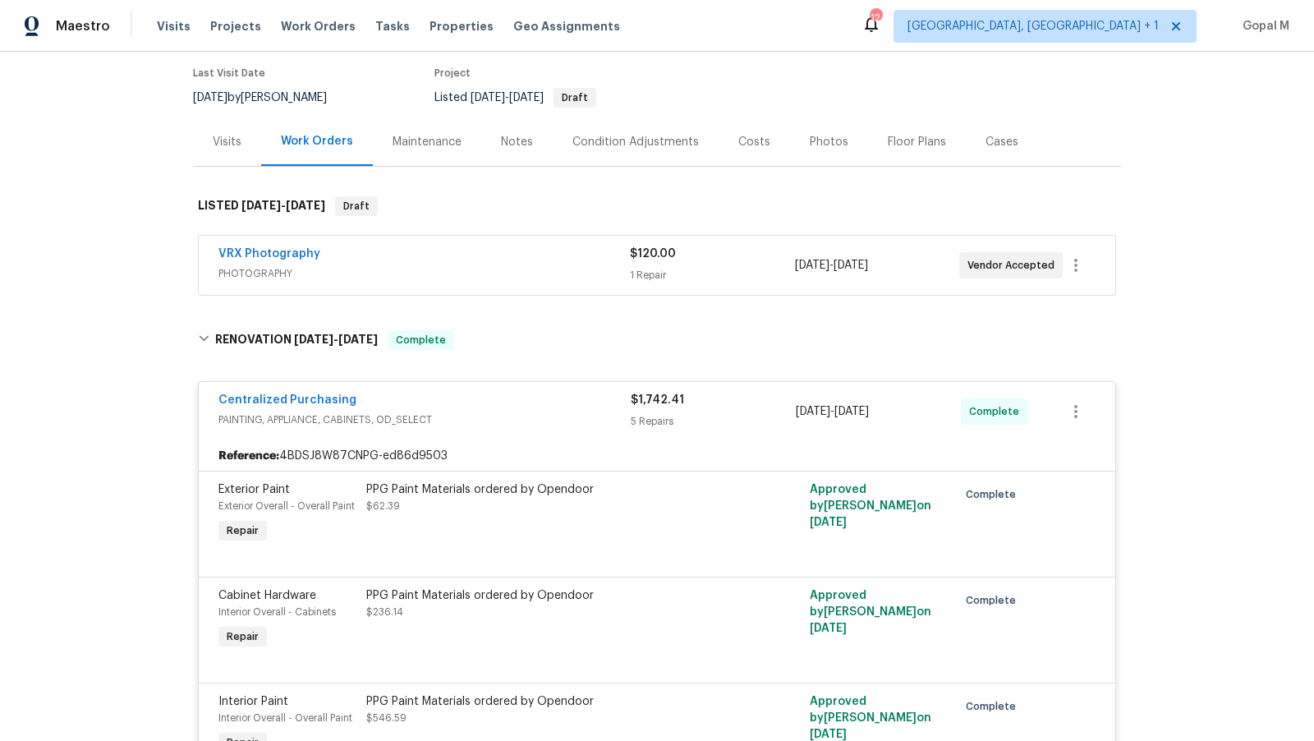
click at [227, 143] on div "Visits" at bounding box center [227, 142] width 29 height 16
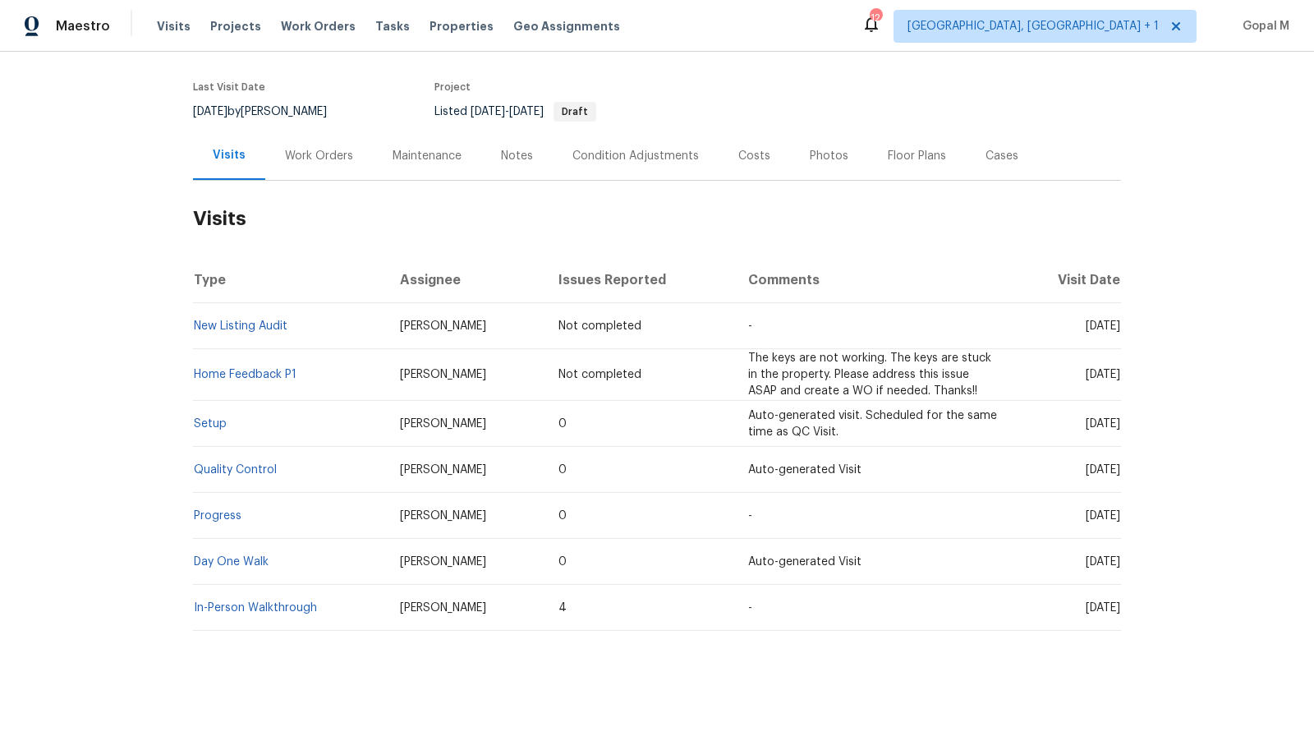
click at [986, 159] on div "Cases" at bounding box center [1002, 156] width 33 height 16
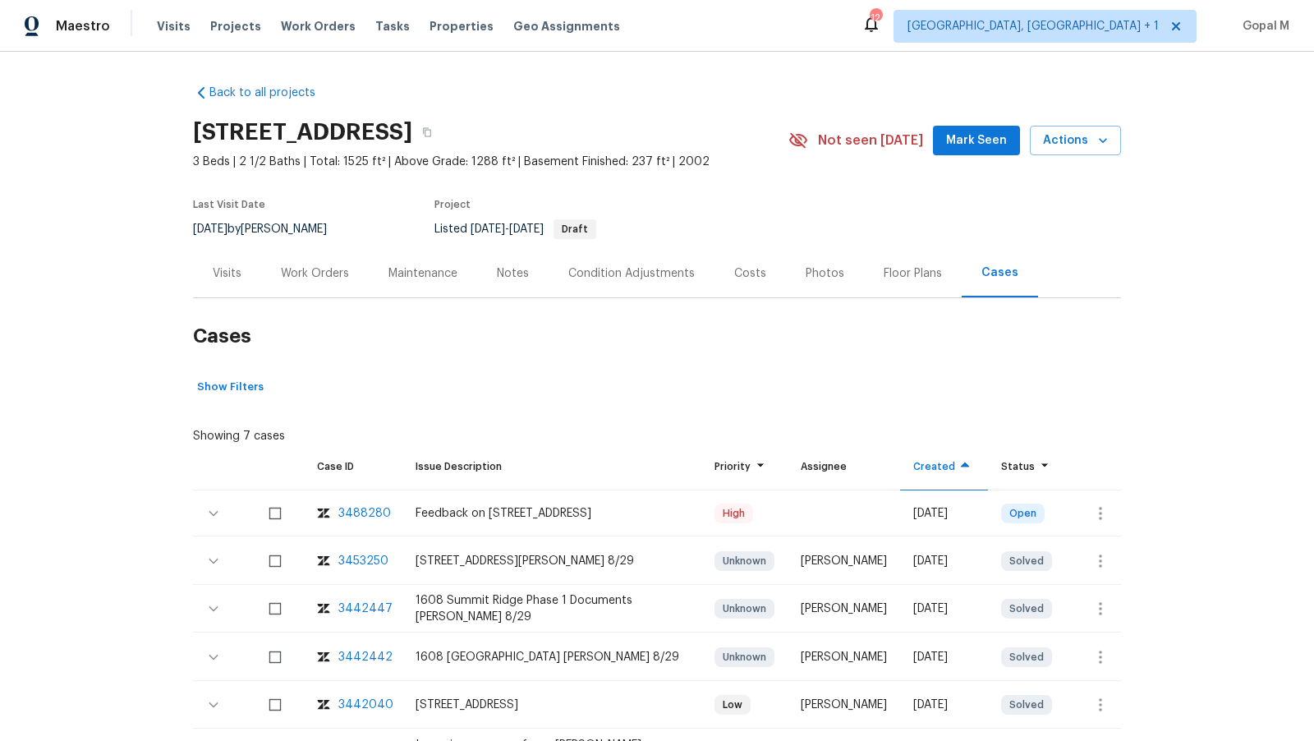
scroll to position [30, 0]
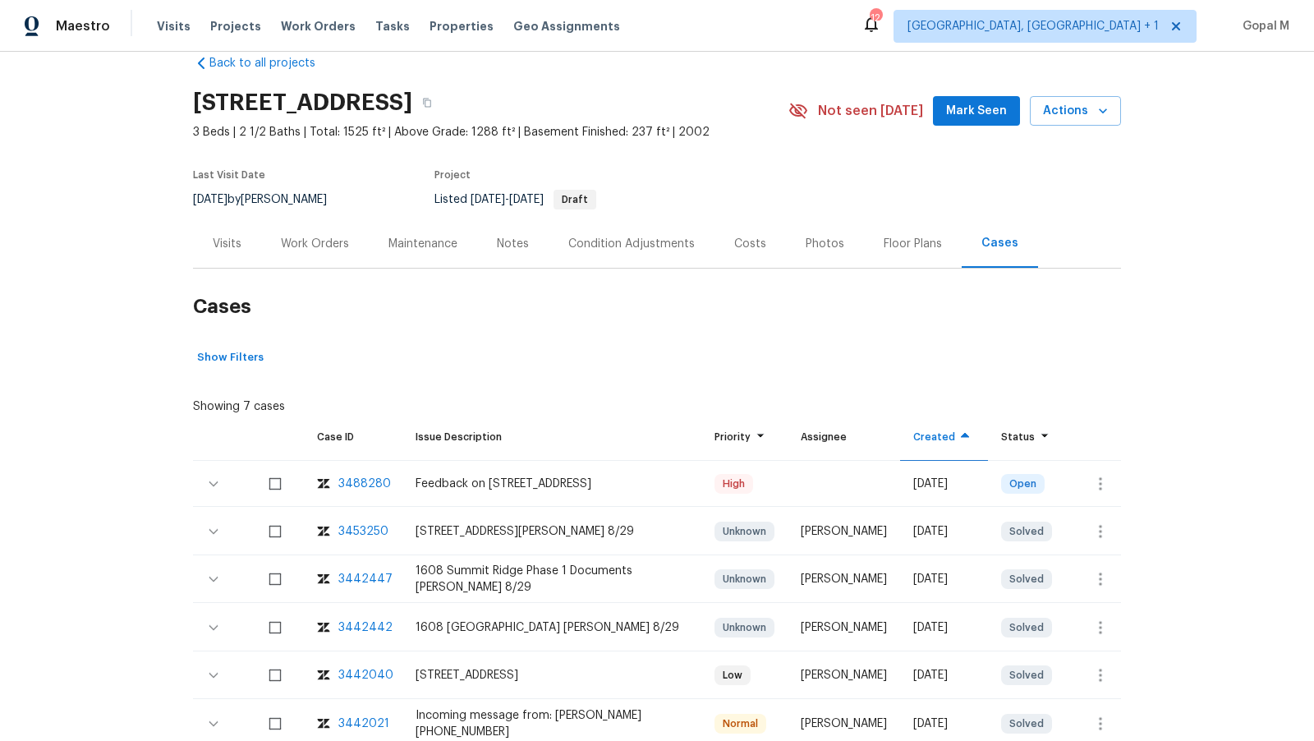
click at [223, 244] on div "Visits" at bounding box center [227, 244] width 29 height 16
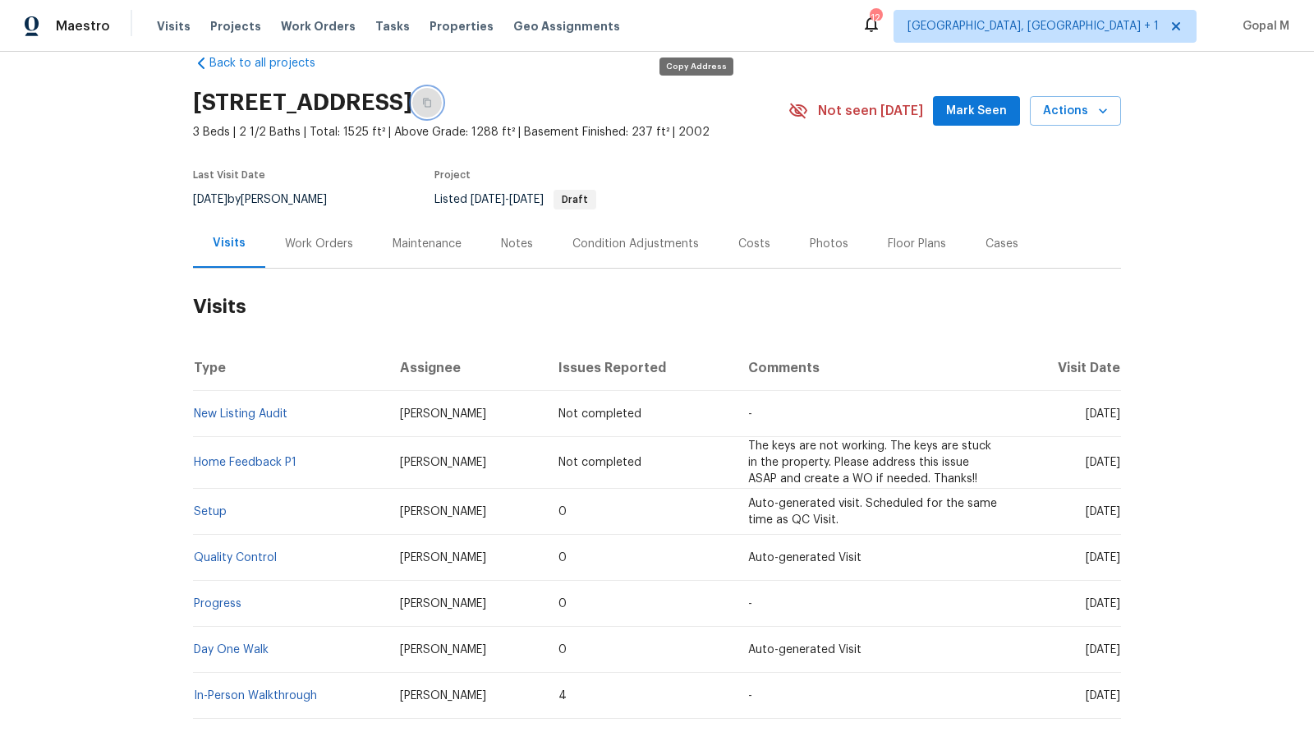
click at [432, 99] on icon "button" at bounding box center [427, 103] width 10 height 10
click at [176, 25] on span "Visits" at bounding box center [174, 26] width 34 height 16
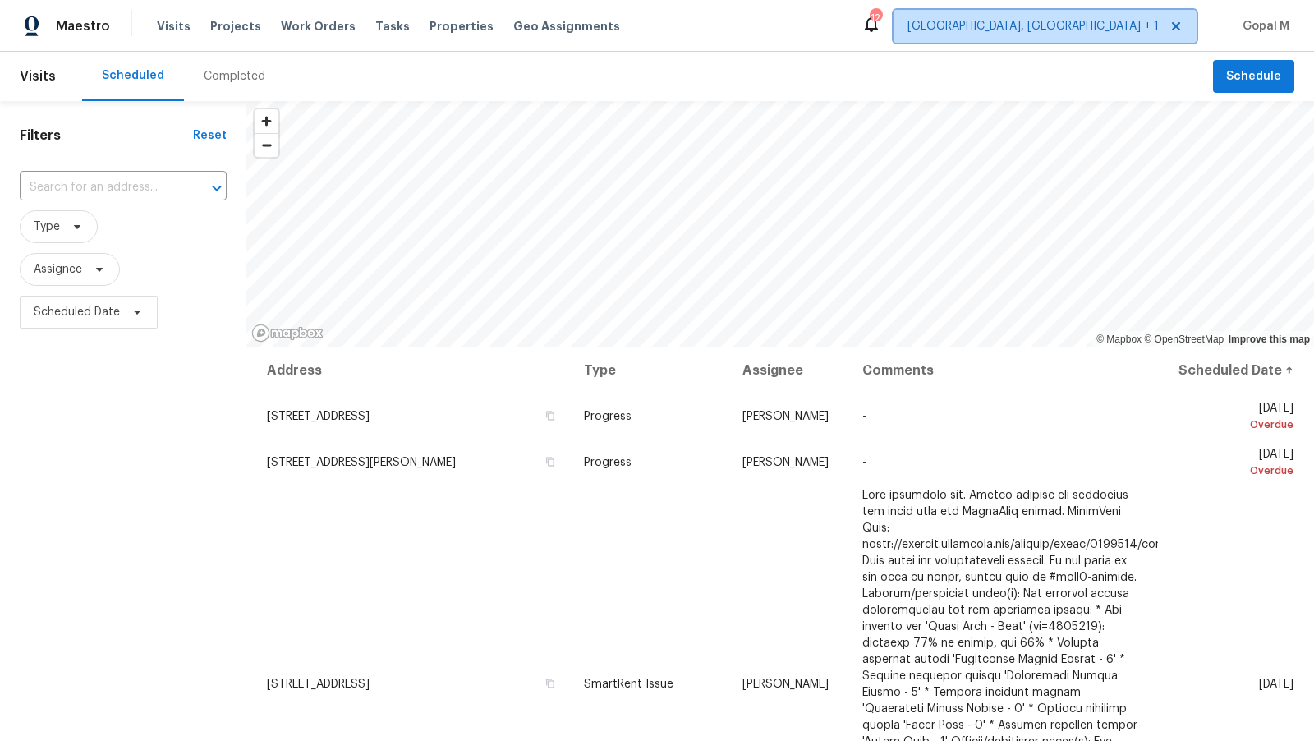
click at [1092, 22] on span "Albuquerque, NM + 1" at bounding box center [1033, 26] width 251 height 16
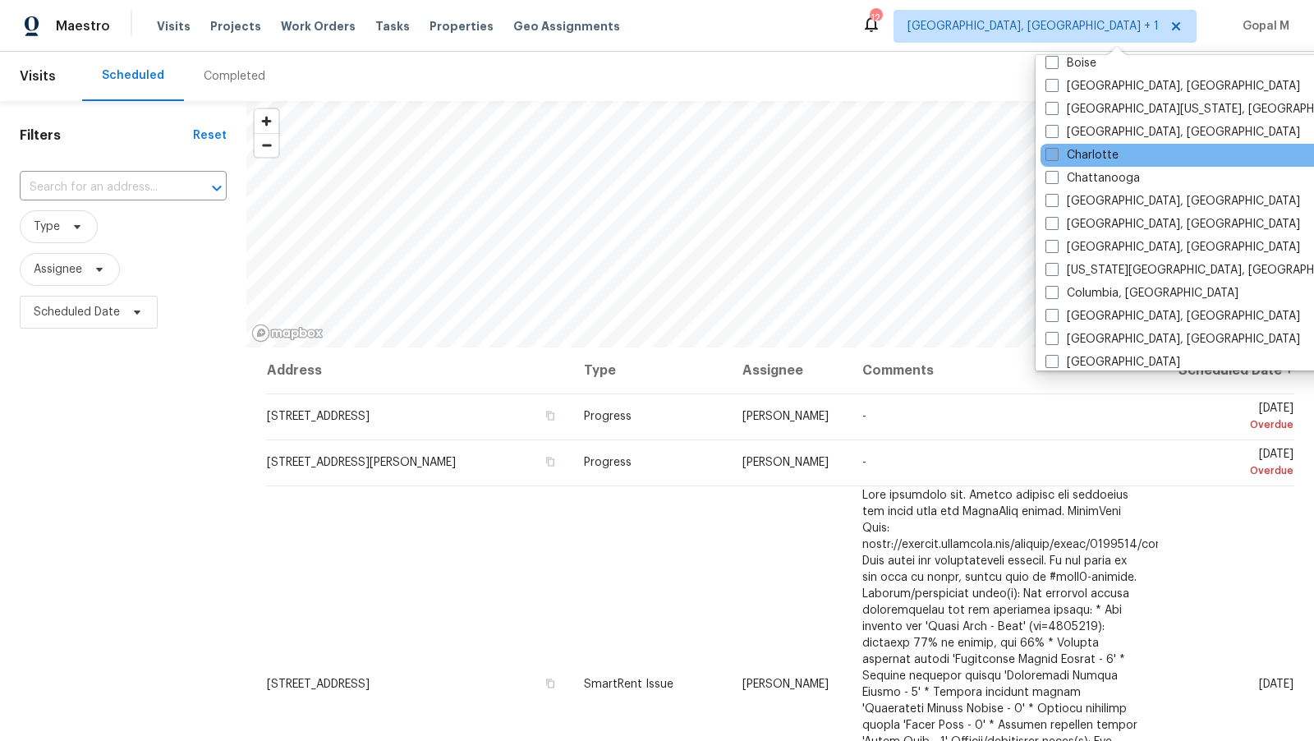
scroll to position [178, 0]
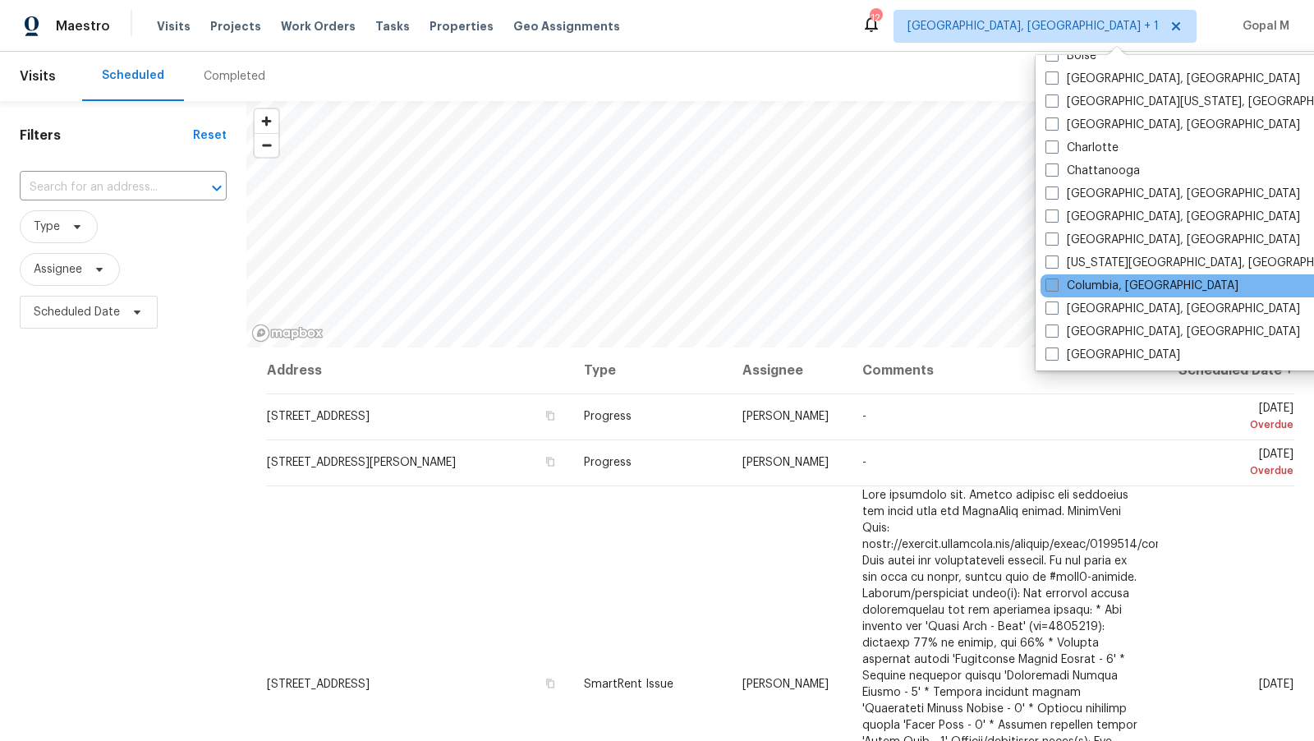
click at [1099, 279] on label "Columbia, SC" at bounding box center [1142, 286] width 193 height 16
click at [1056, 279] on input "Columbia, SC" at bounding box center [1051, 283] width 11 height 11
checkbox input "true"
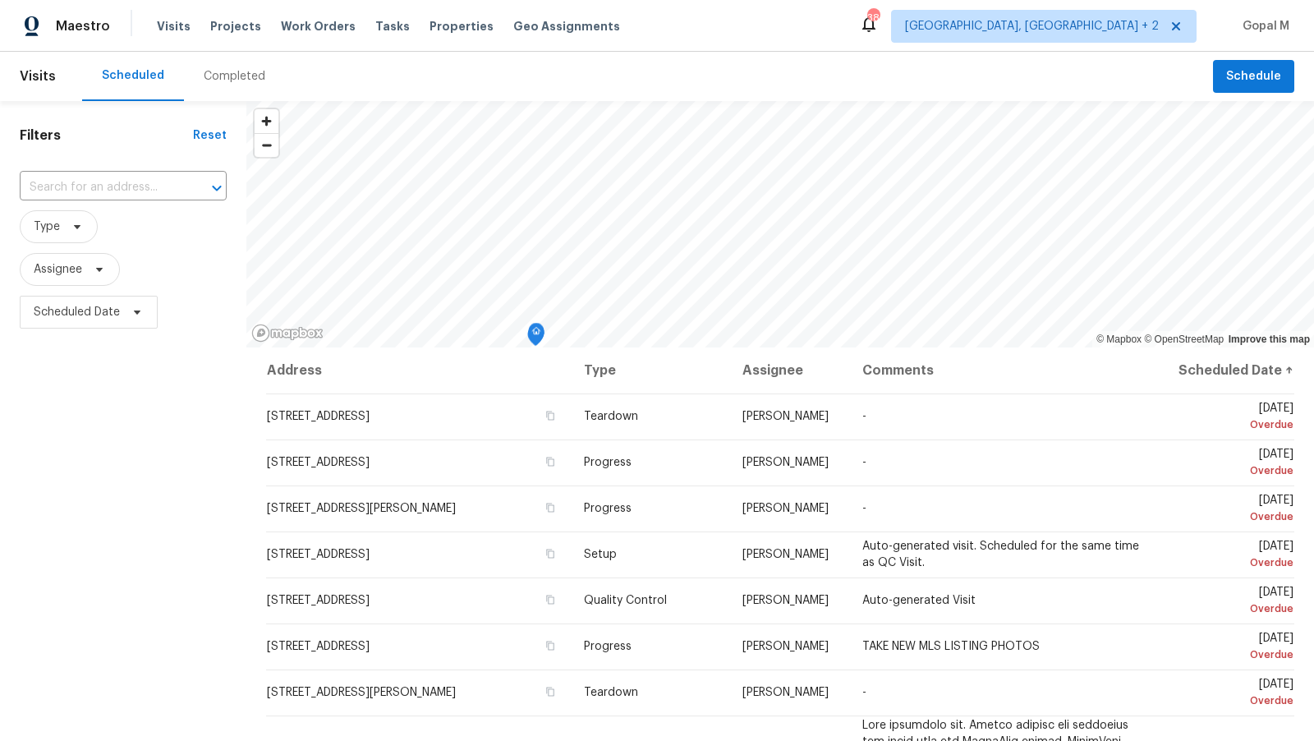
click at [113, 182] on input "text" at bounding box center [100, 187] width 161 height 25
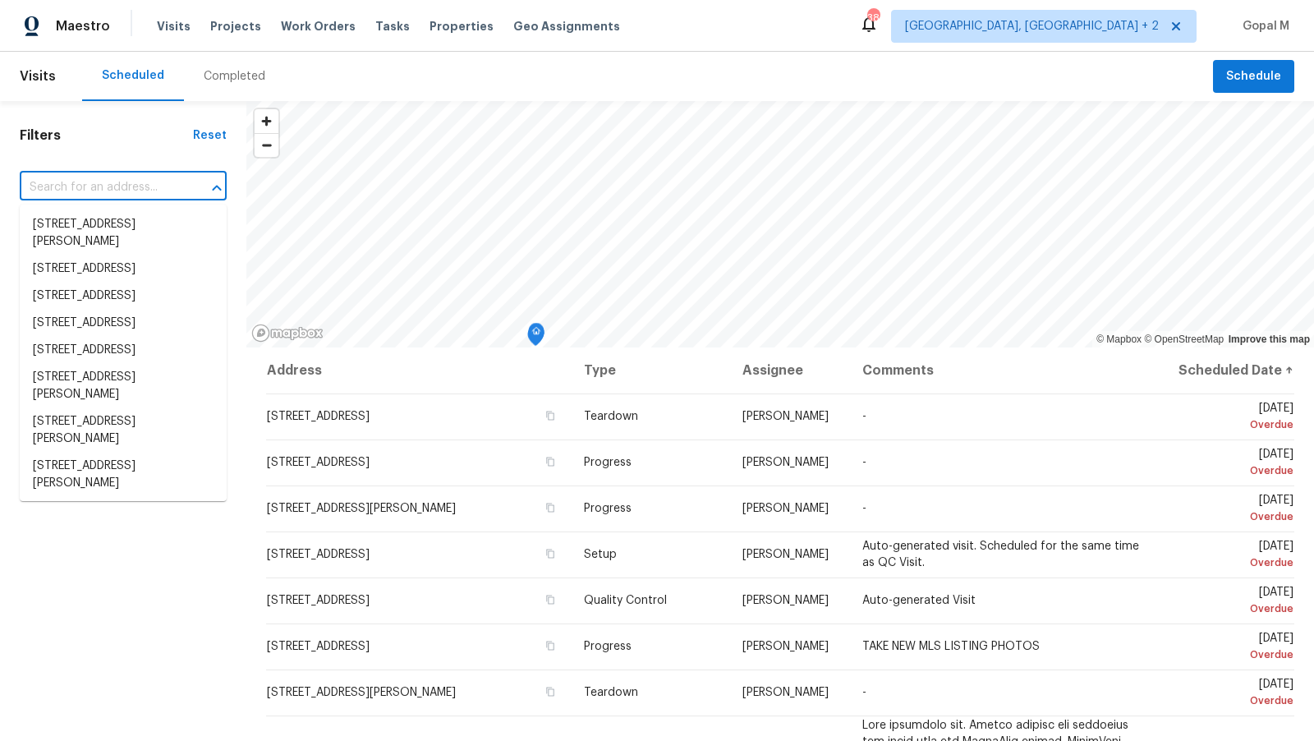
paste input "1608 Summit Ridge Dr, Columbia, SC 29229"
type input "1608 Summit Ridge Dr, Columbia, SC 29229"
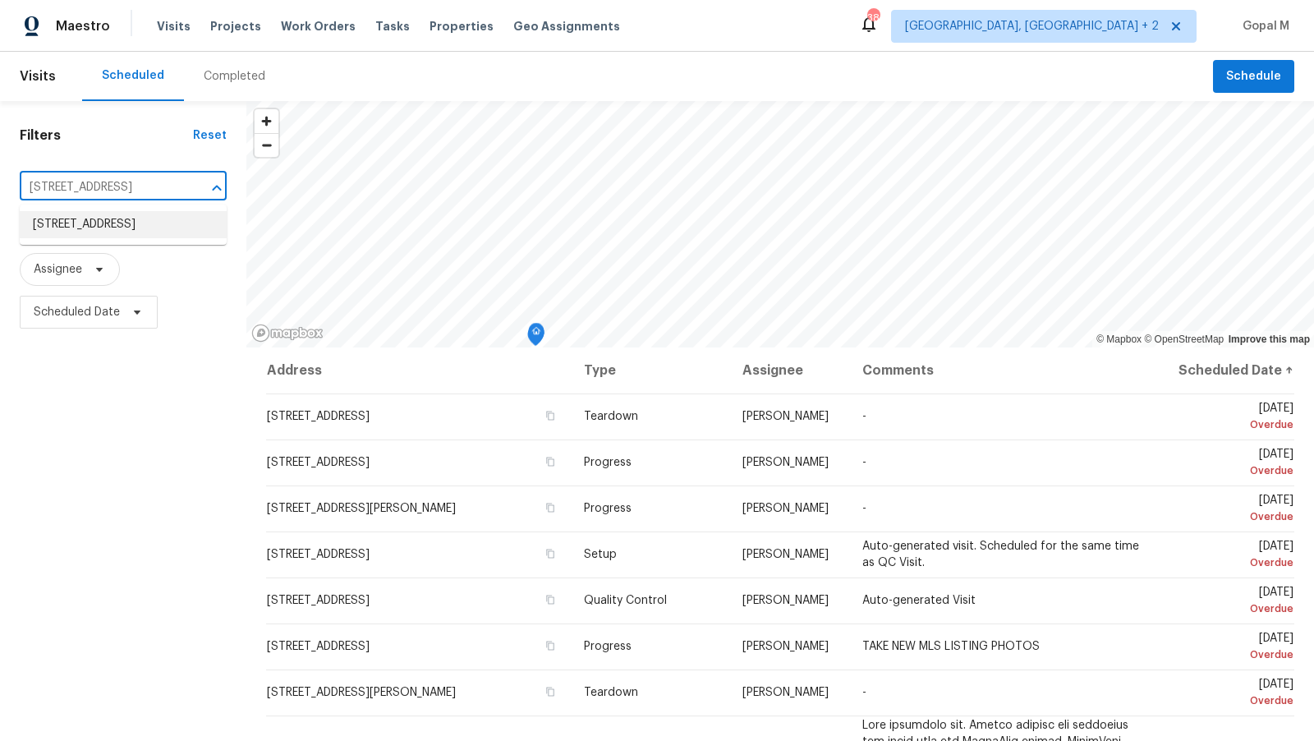
click at [123, 238] on li "1608 Summit Ridge Dr, Columbia, SC 29229" at bounding box center [123, 224] width 207 height 27
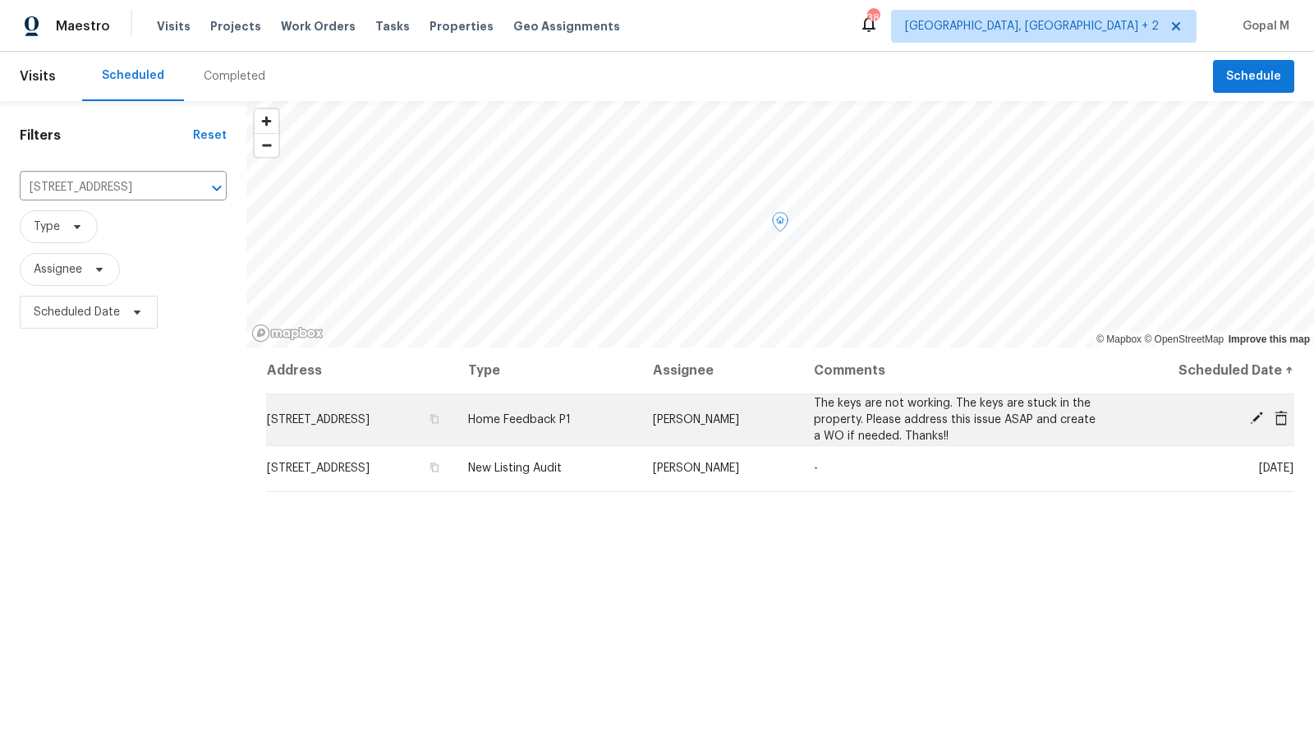
click at [1283, 414] on icon at bounding box center [1281, 418] width 13 height 15
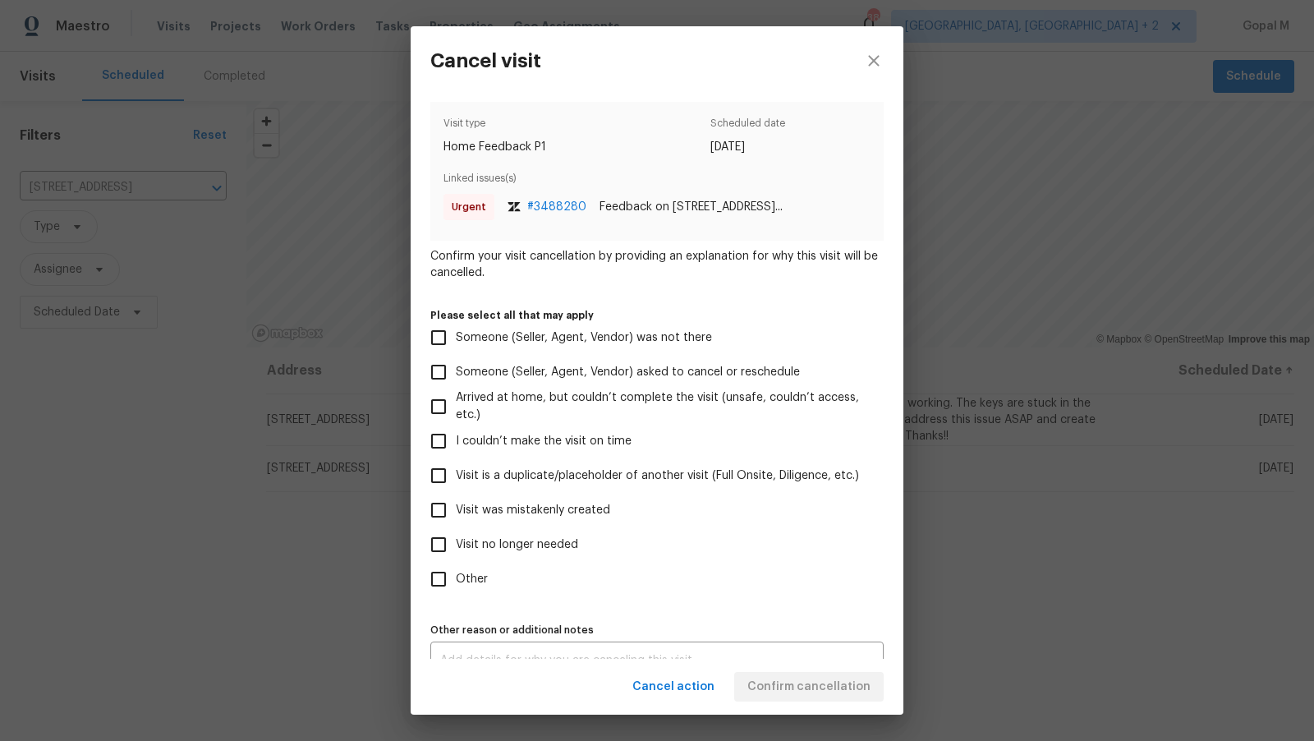
click at [506, 582] on label "Other" at bounding box center [645, 579] width 449 height 34
click at [456, 582] on input "Other" at bounding box center [438, 579] width 34 height 34
checkbox input "true"
click at [702, 642] on div "x Other reason or additional notes" at bounding box center [656, 661] width 453 height 38
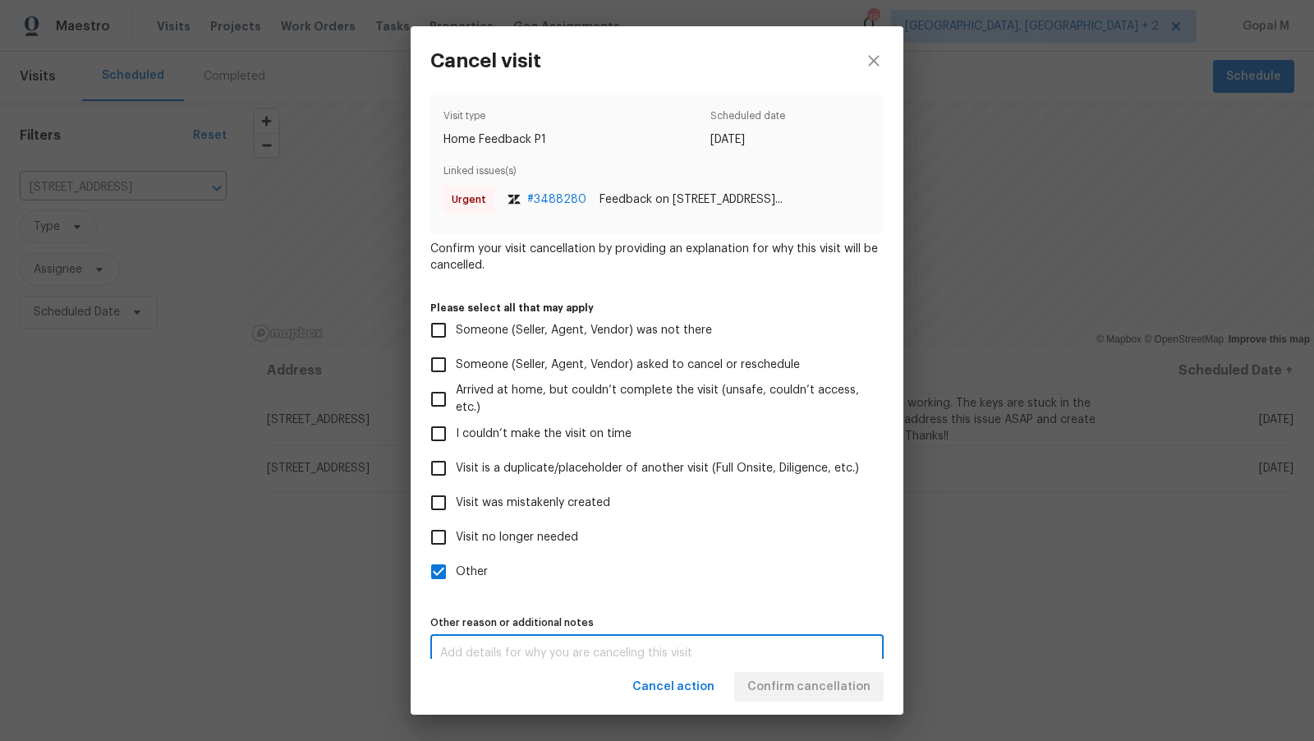
paste textarea "1608 Summit Ridge Dr, Columbia, SC 29229"
type textarea "1608 Summit Ridge Dr, Columbia, SC 29229"
type textarea "Pri lising"
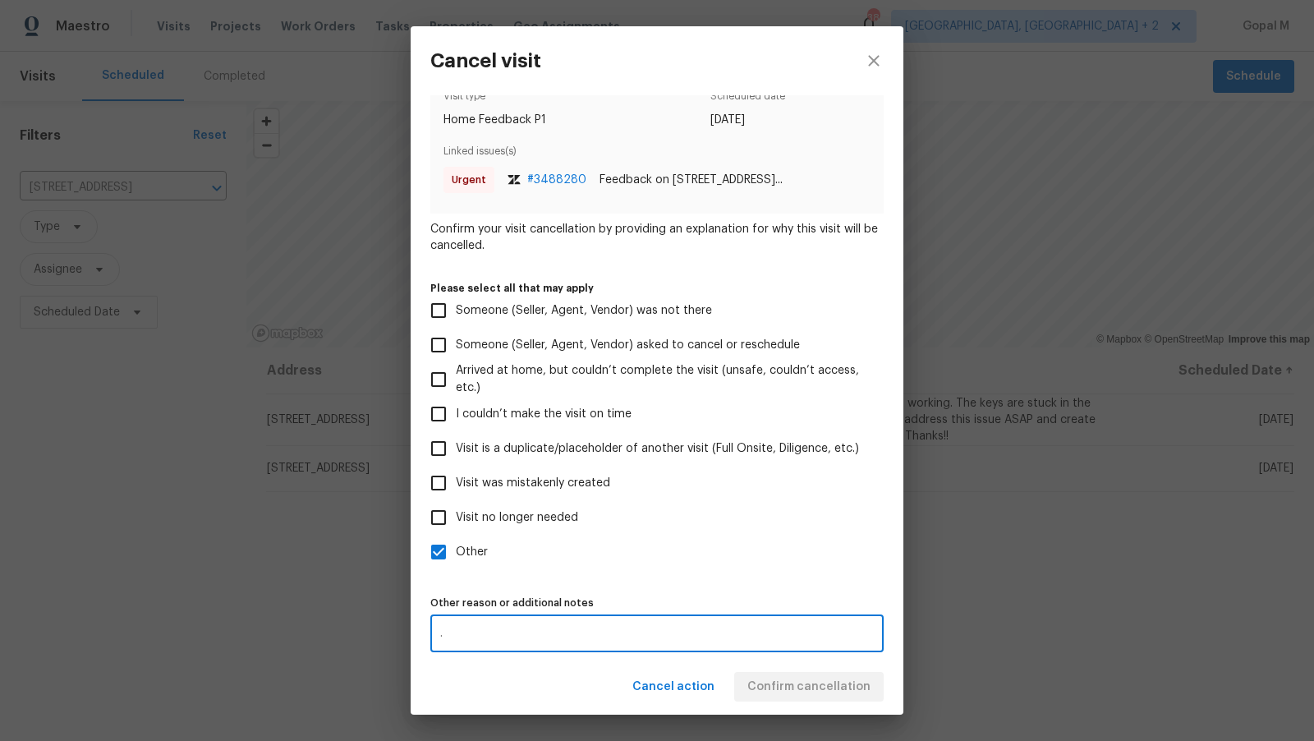
type textarea "."
click at [816, 688] on div "Cancel action Confirm cancellation" at bounding box center [657, 687] width 493 height 57
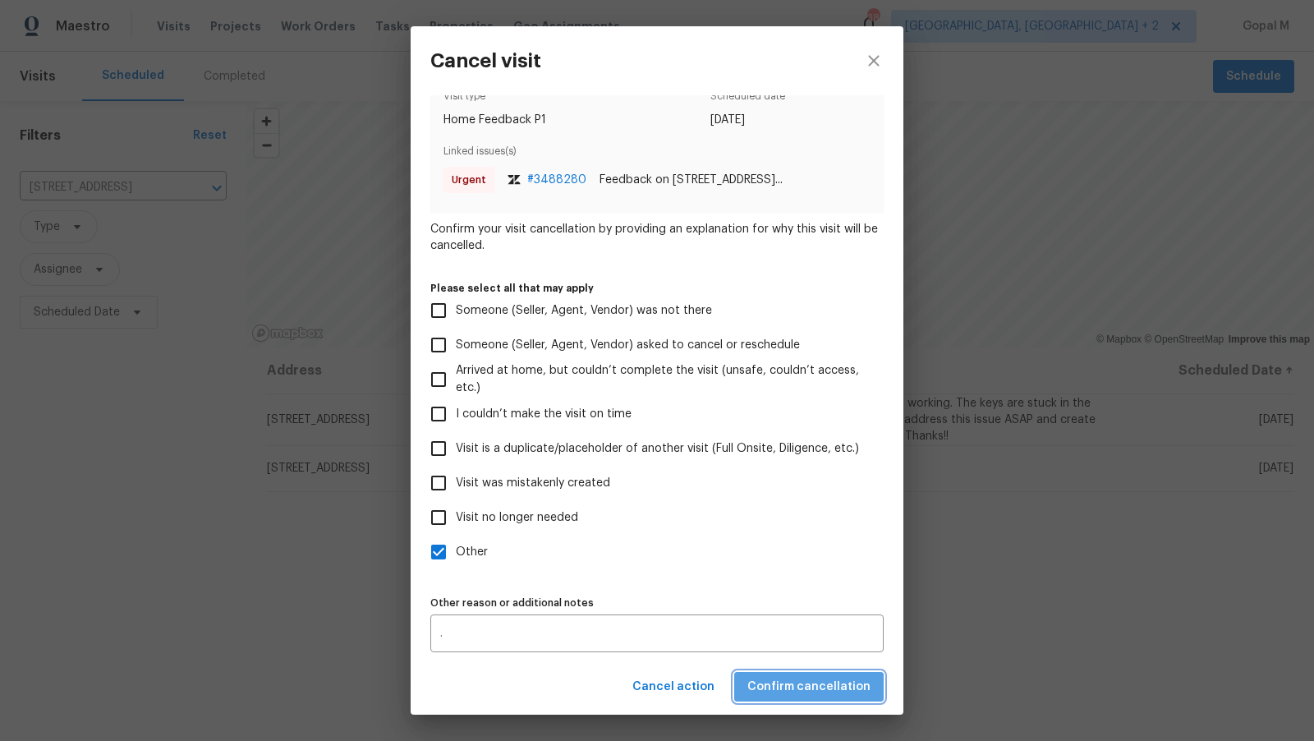
click at [816, 688] on span "Confirm cancellation" at bounding box center [808, 687] width 123 height 21
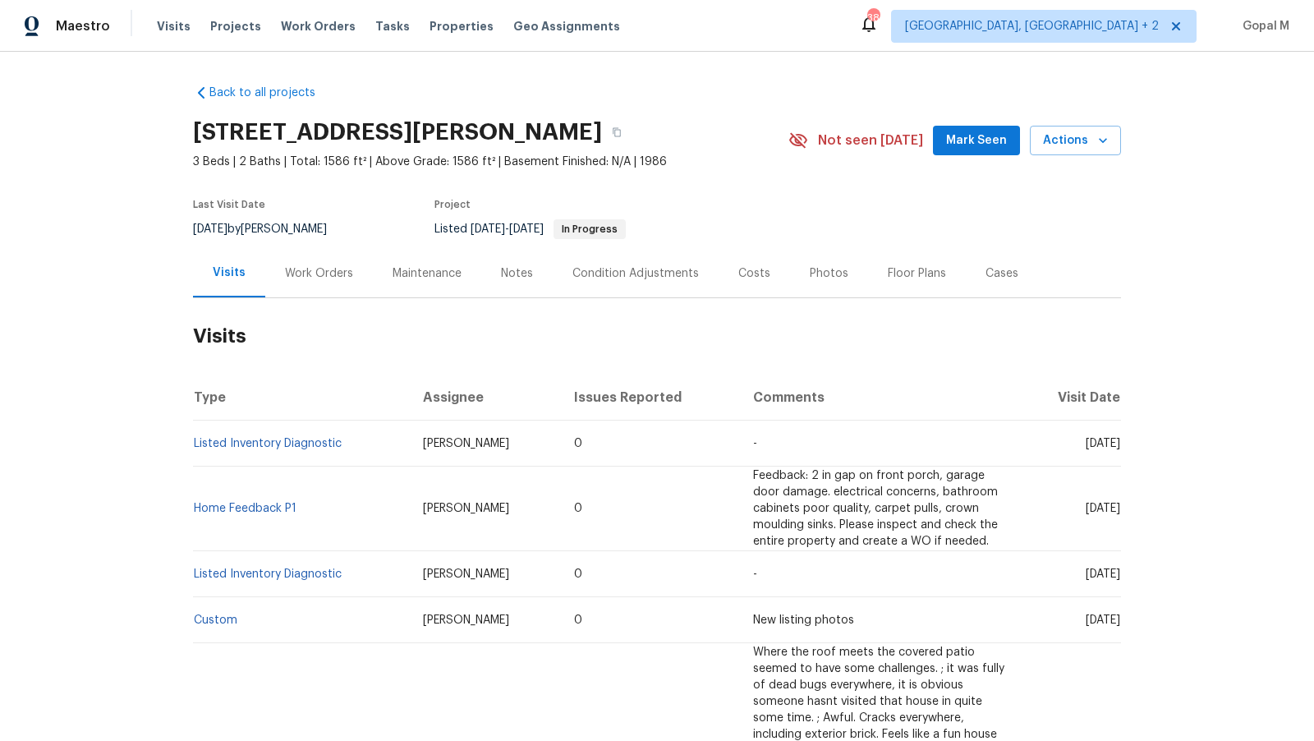
click at [361, 271] on div "Work Orders" at bounding box center [319, 273] width 108 height 48
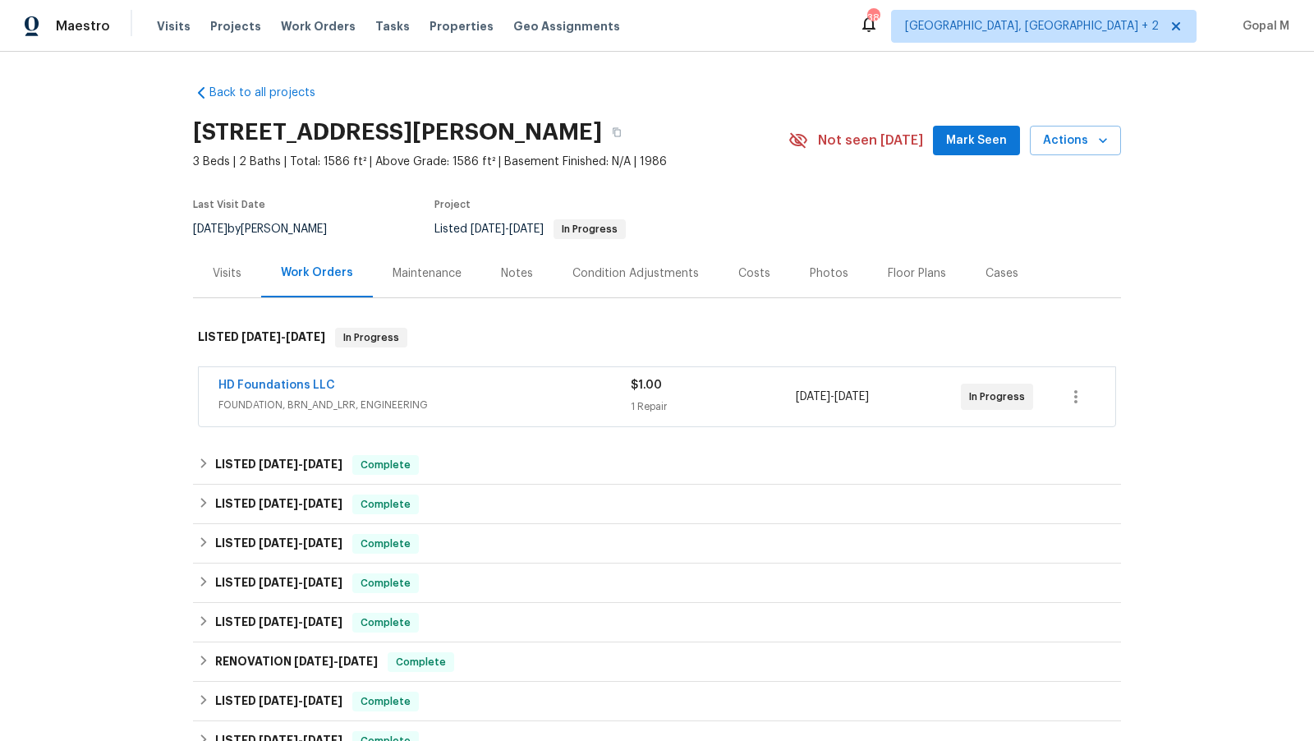
click at [516, 377] on div "HD Foundations LLC" at bounding box center [424, 387] width 412 height 20
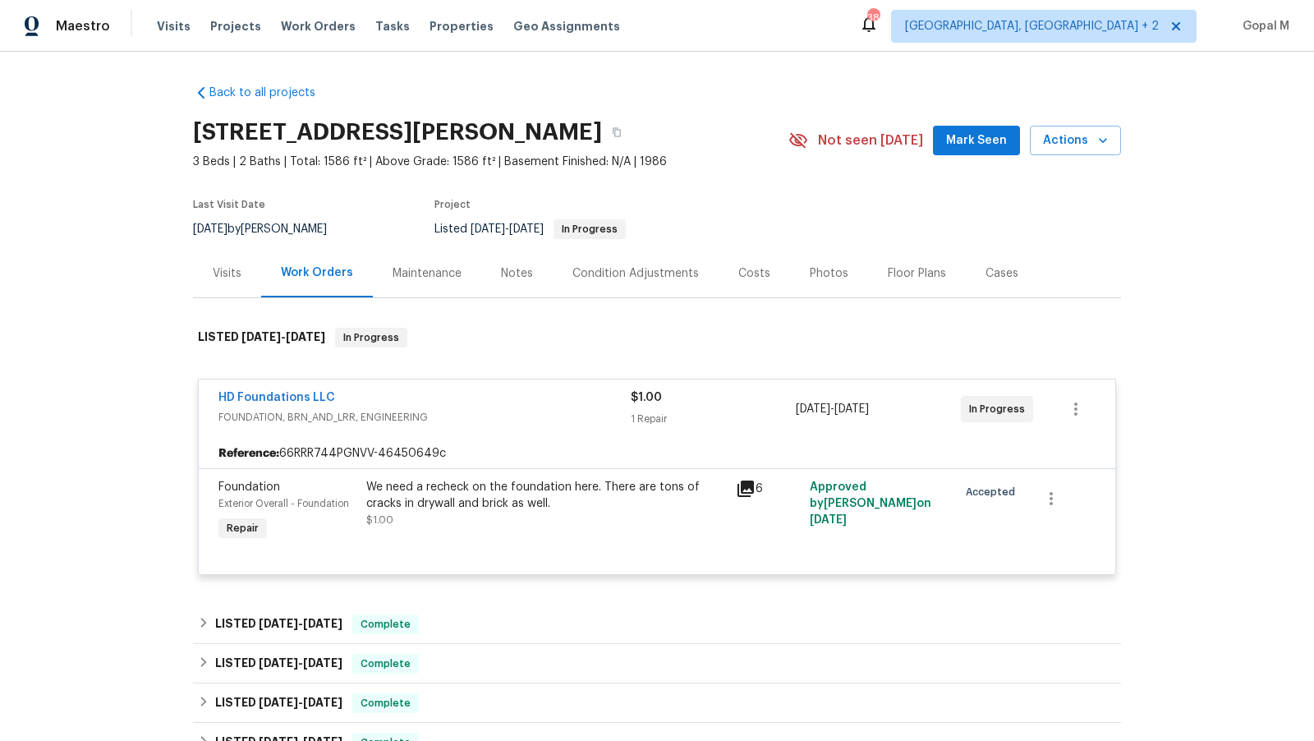
scroll to position [64, 0]
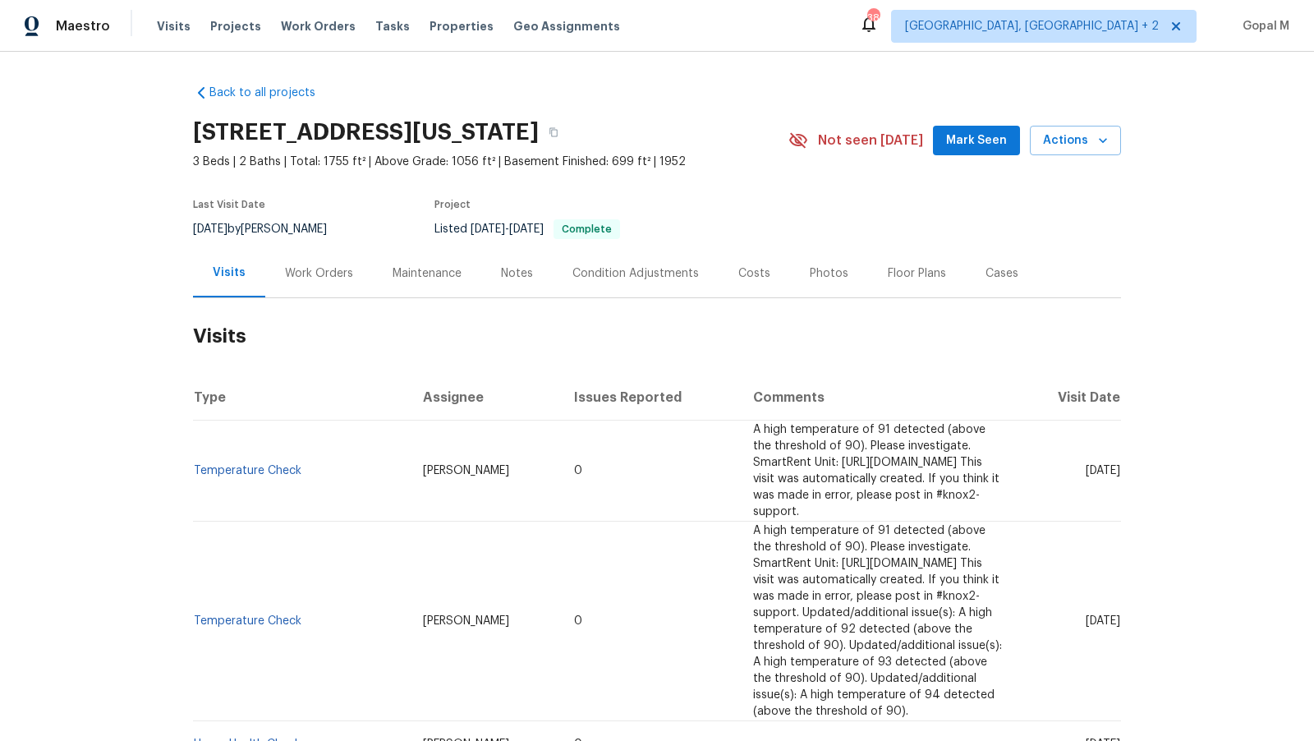
click at [340, 275] on div "Work Orders" at bounding box center [319, 273] width 68 height 16
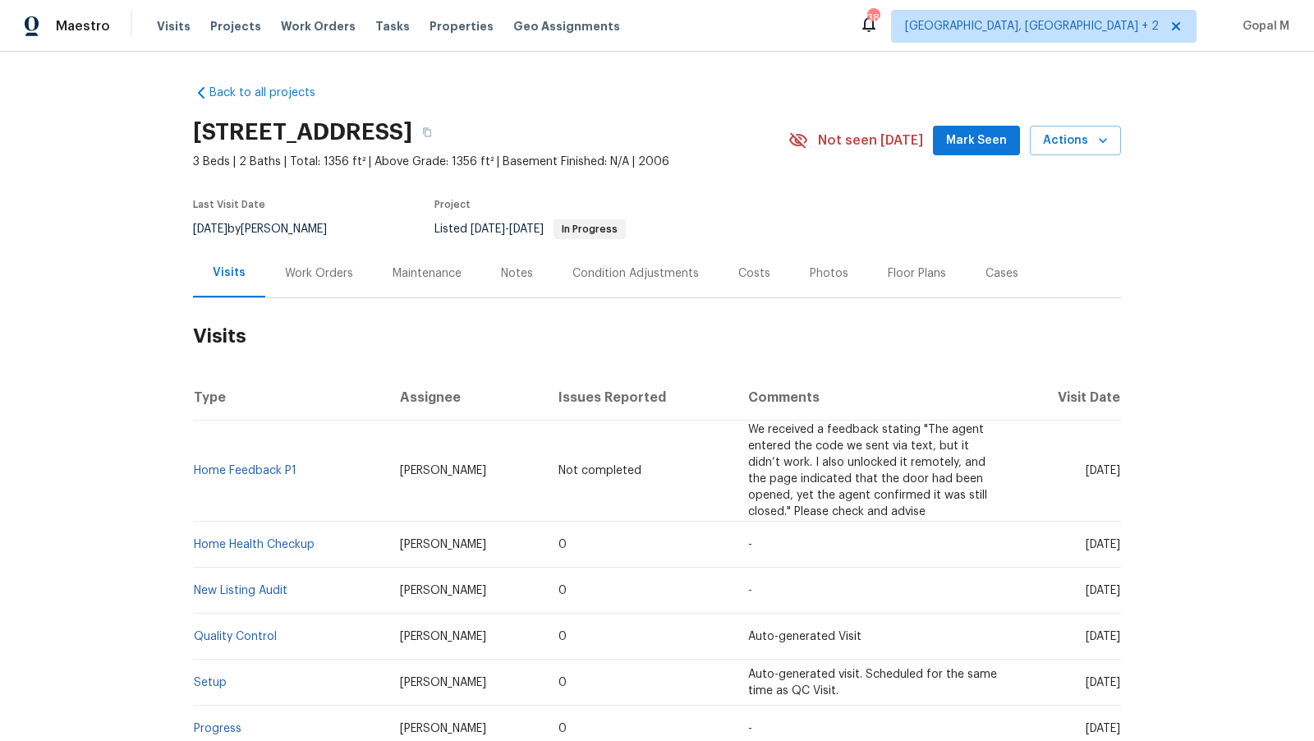
click at [289, 274] on div "Work Orders" at bounding box center [319, 273] width 68 height 16
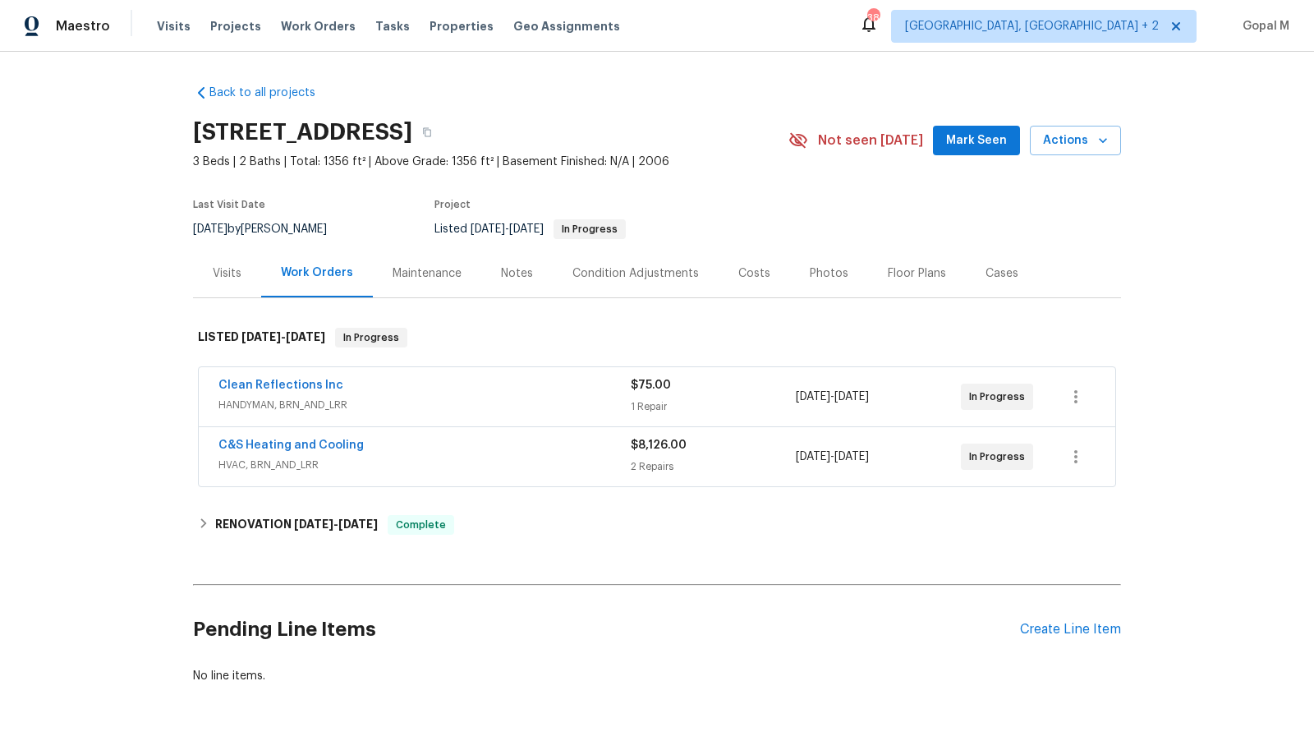
click at [226, 272] on div "Visits" at bounding box center [227, 273] width 29 height 16
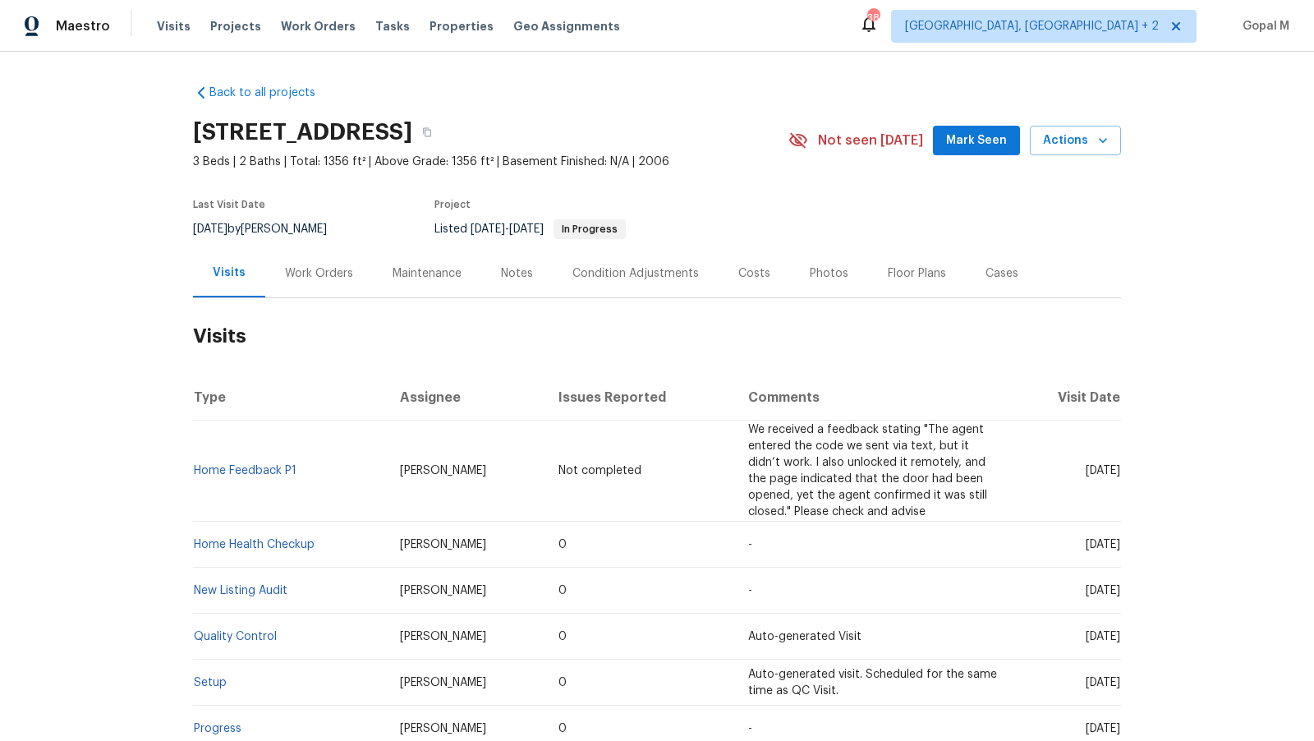
click at [277, 274] on div "Work Orders" at bounding box center [319, 273] width 108 height 48
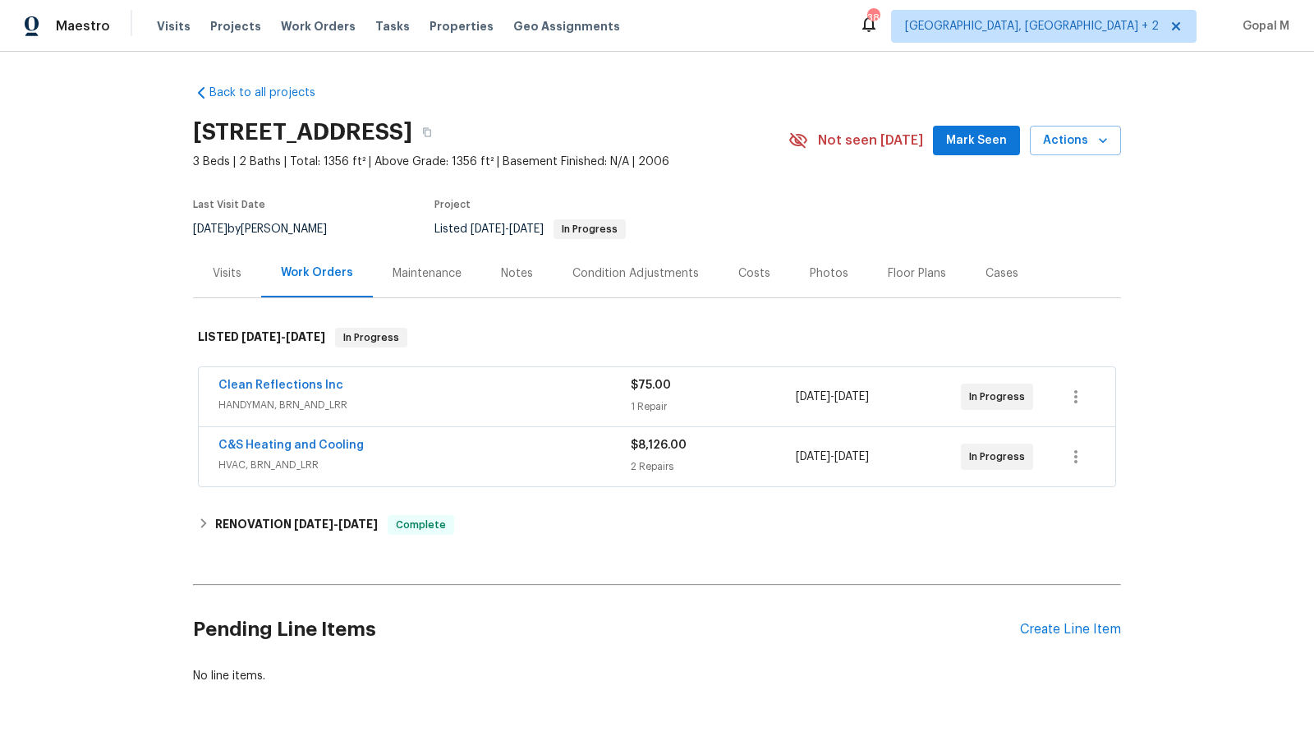
click at [446, 391] on div "Clean Reflections Inc" at bounding box center [424, 387] width 412 height 20
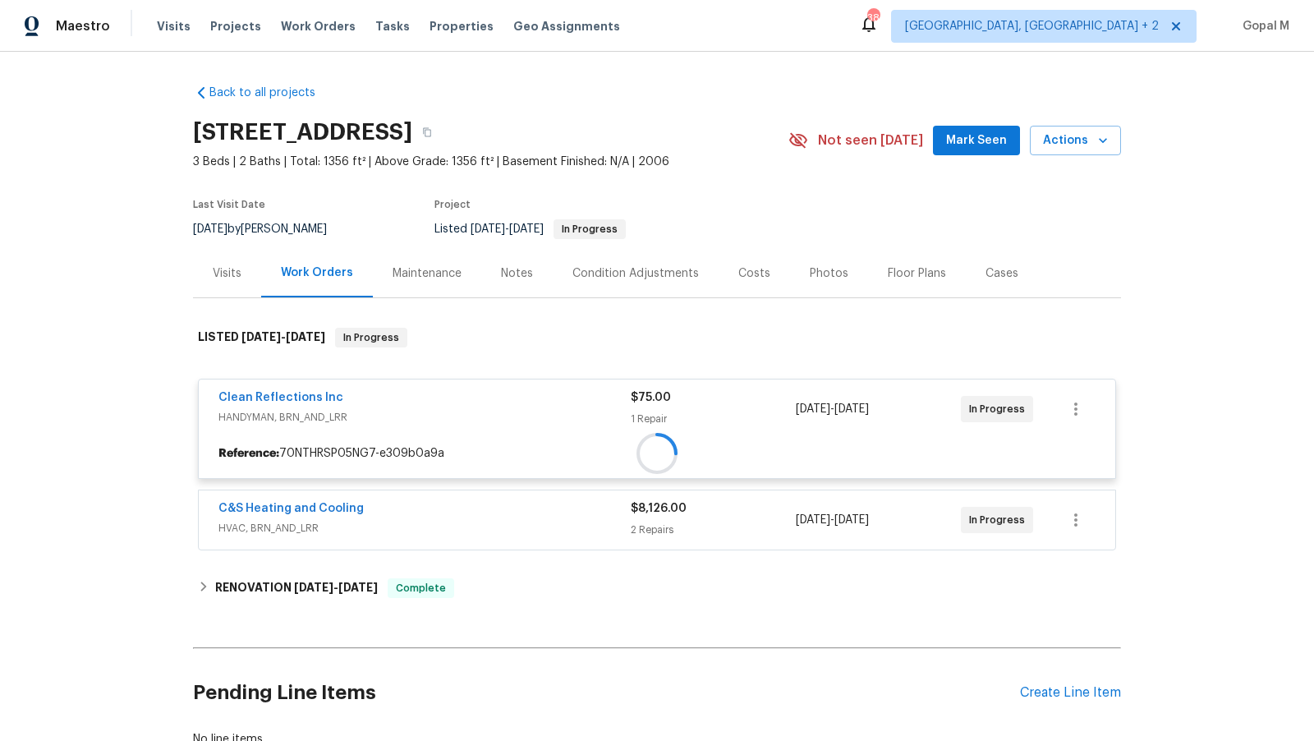
scroll to position [115, 0]
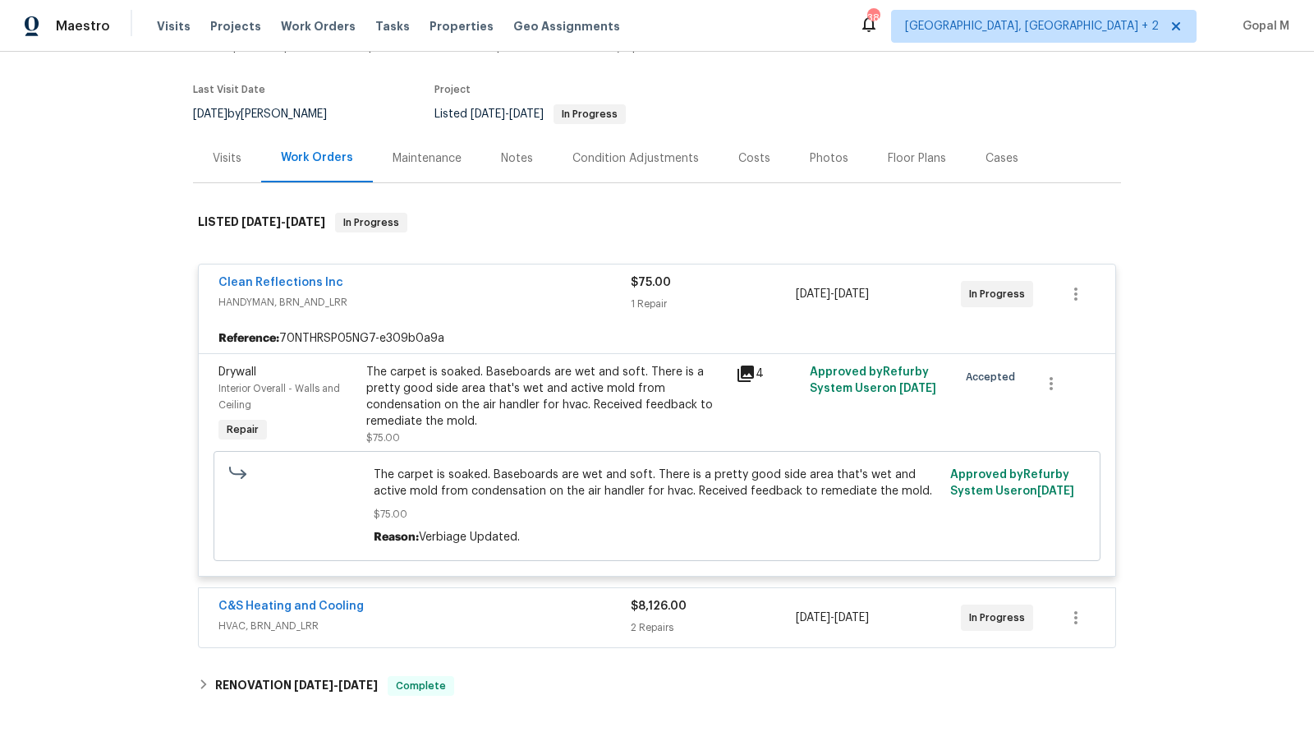
click at [491, 606] on div "C&S Heating and Cooling" at bounding box center [424, 608] width 412 height 20
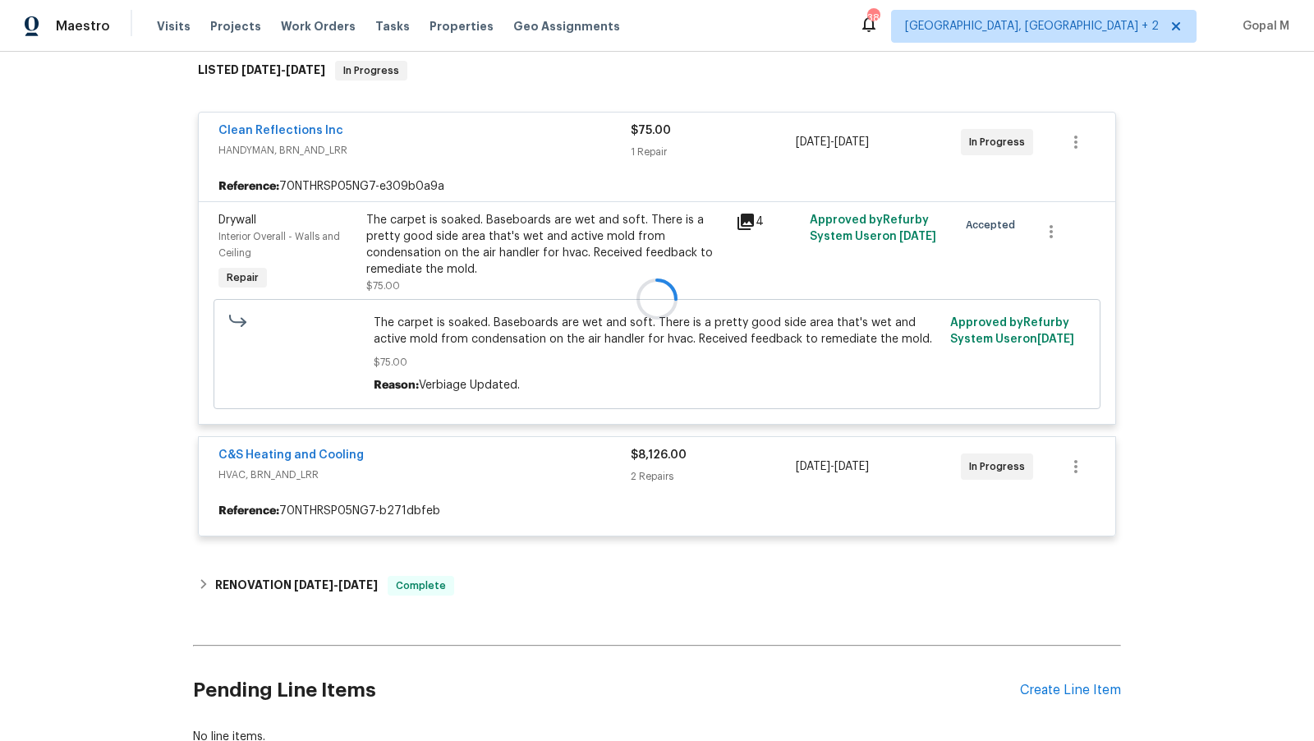
scroll to position [275, 0]
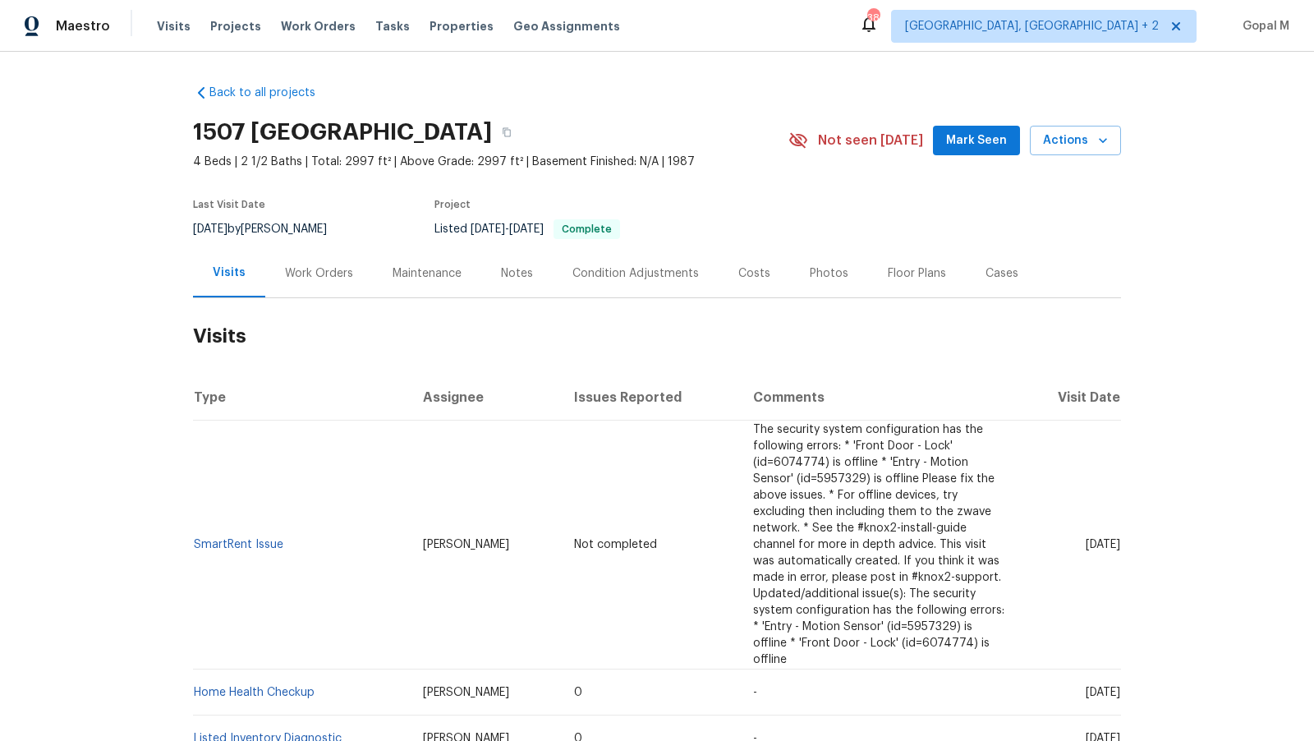
click at [331, 279] on div "Work Orders" at bounding box center [319, 273] width 68 height 16
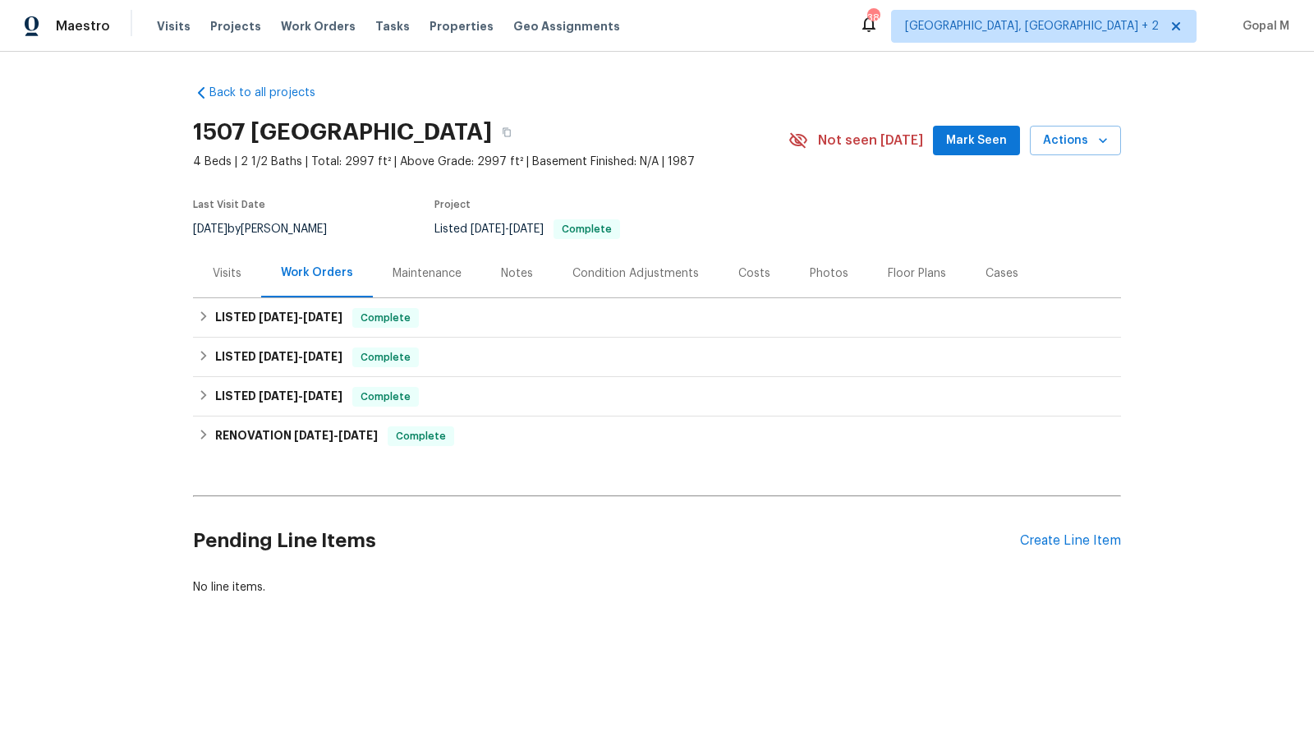
click at [243, 282] on div "Visits" at bounding box center [227, 273] width 68 height 48
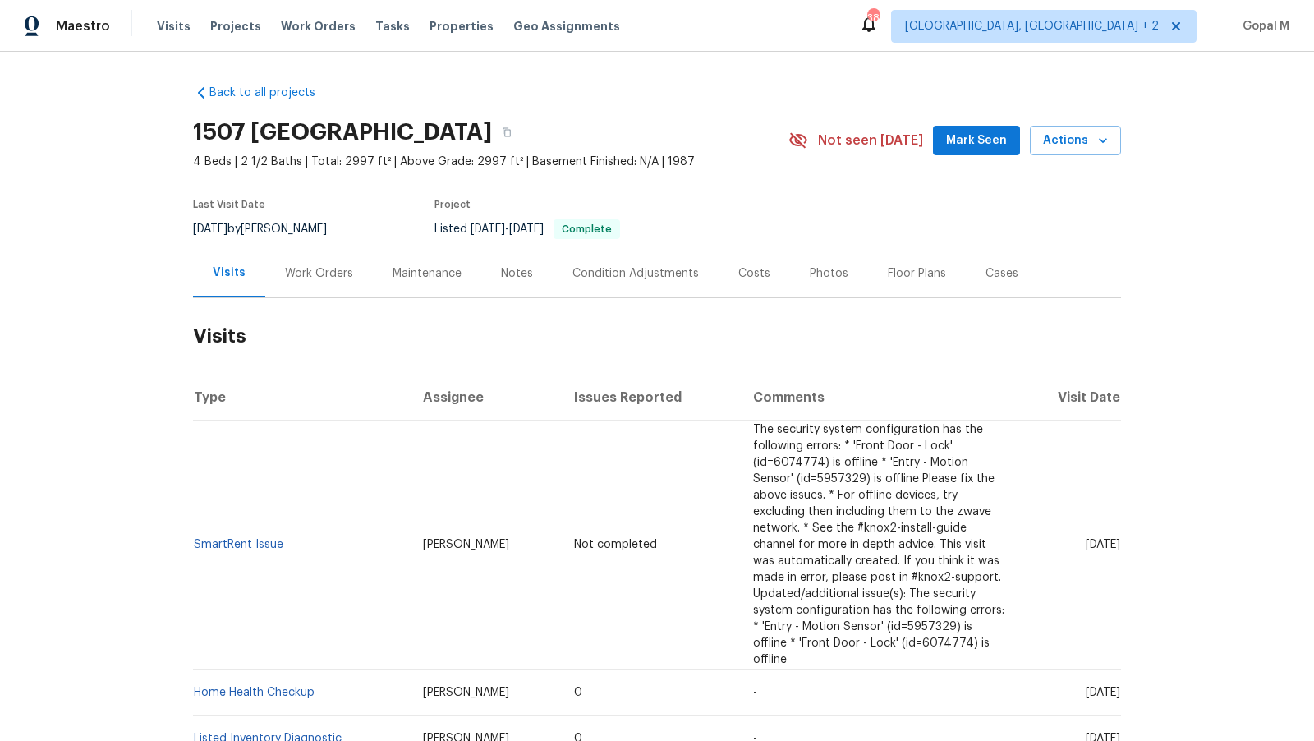
click at [338, 268] on div "Work Orders" at bounding box center [319, 273] width 68 height 16
